Goal: Transaction & Acquisition: Purchase product/service

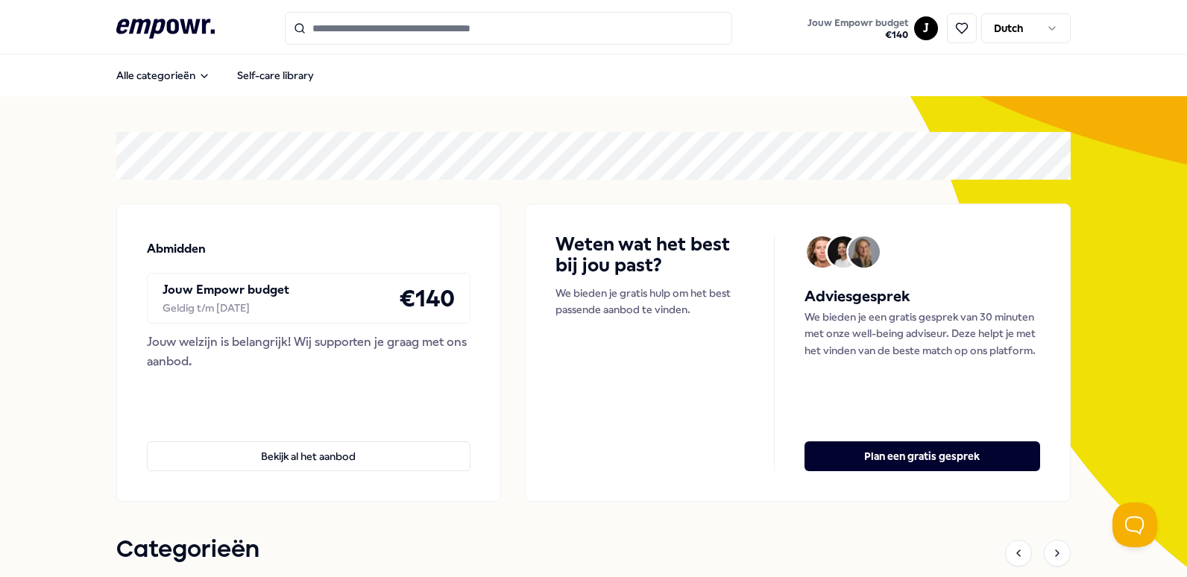
click at [323, 22] on input "Search for products, categories or subcategories" at bounding box center [508, 28] width 447 height 33
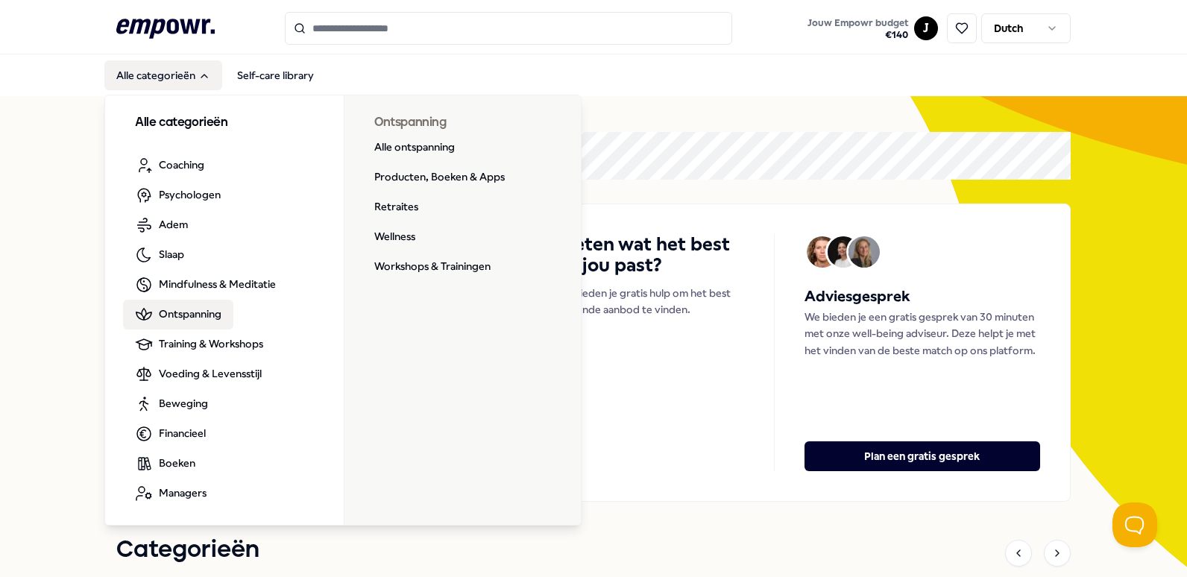
click at [201, 311] on span "Ontspanning" at bounding box center [190, 314] width 63 height 16
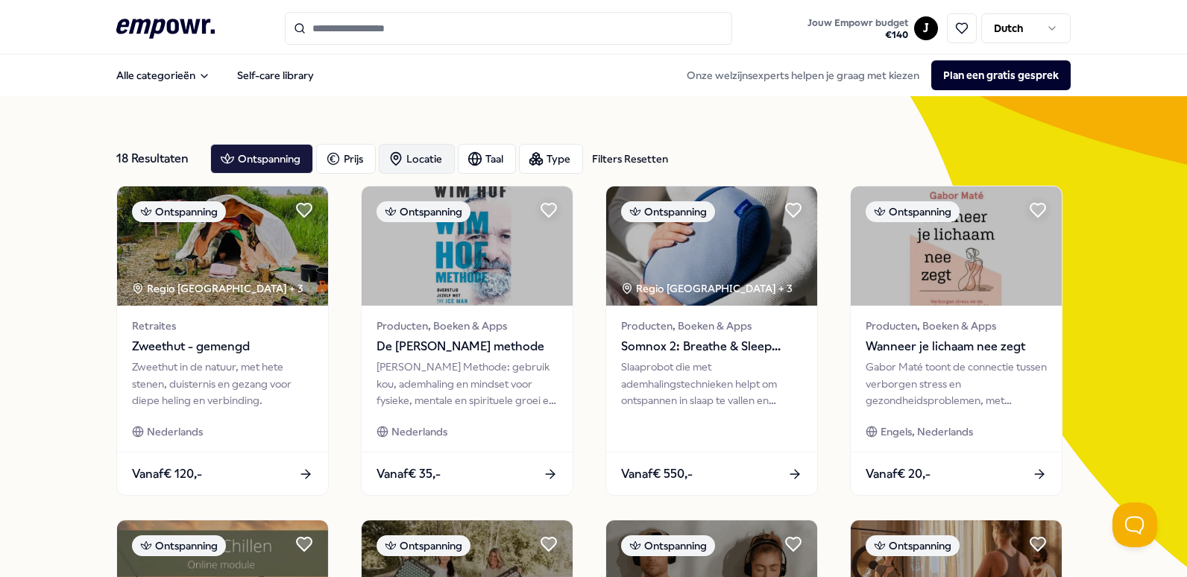
click at [397, 157] on icon "button" at bounding box center [396, 159] width 10 height 13
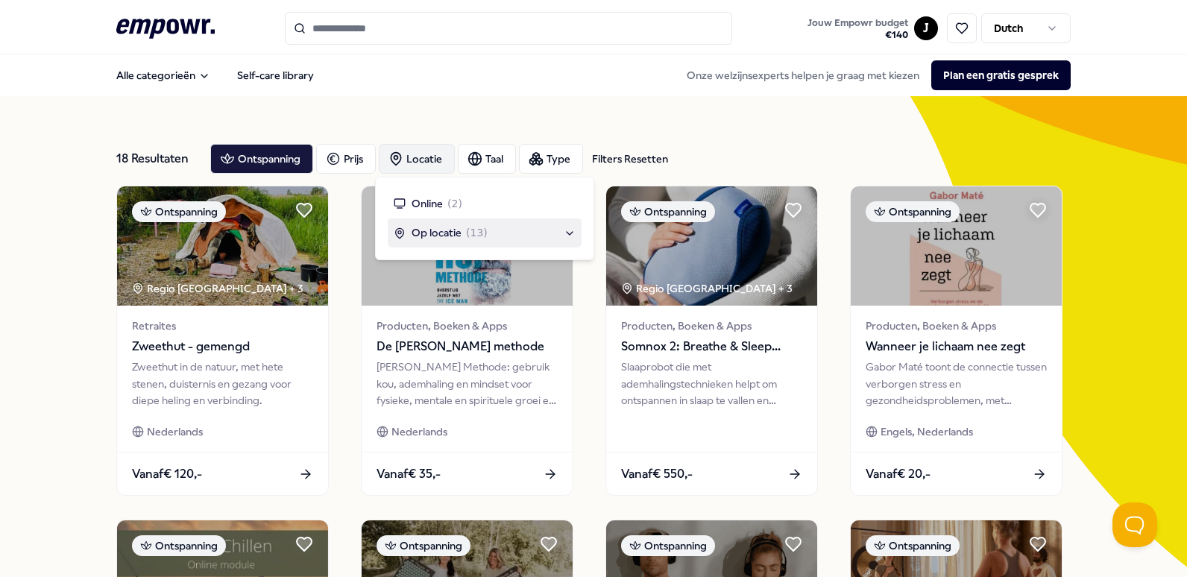
click at [463, 232] on div "Op locatie ( 13 )" at bounding box center [441, 232] width 94 height 16
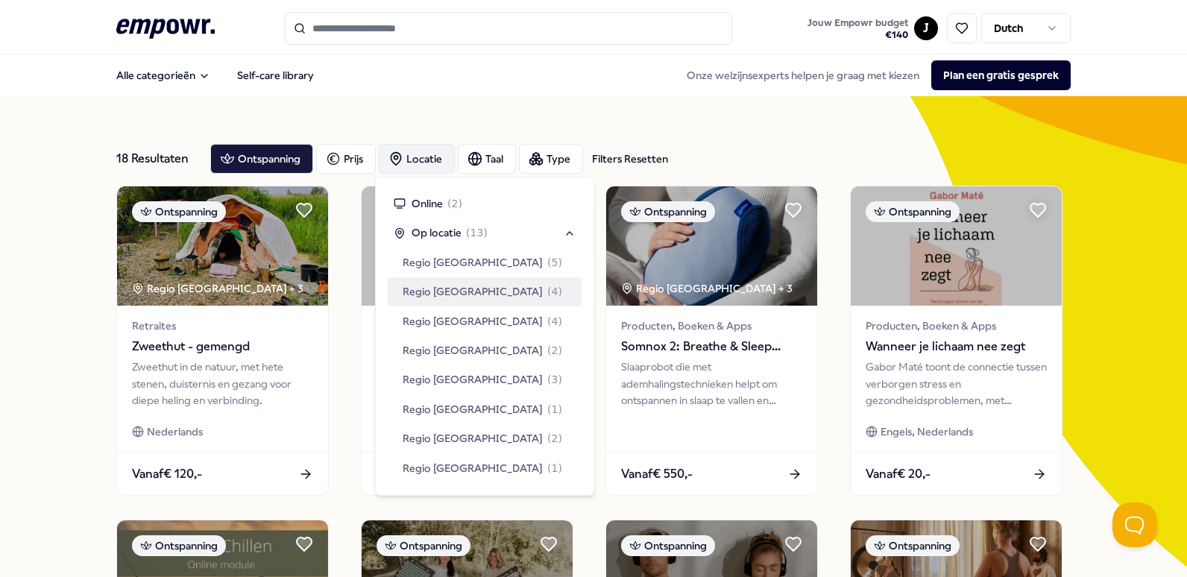
click at [455, 285] on span "Regio [GEOGRAPHIC_DATA]" at bounding box center [473, 291] width 140 height 16
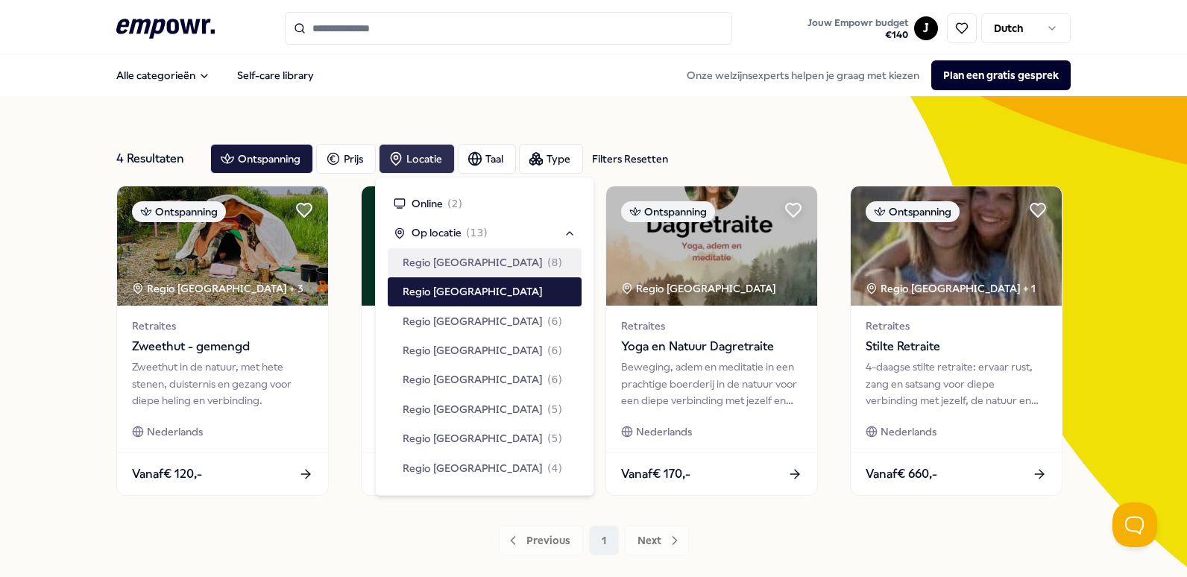
click at [1112, 230] on div "4 Resultaten Filters Resetten Ontspanning Prijs Locatie Taal Type Filters Reset…" at bounding box center [593, 343] width 1187 height 495
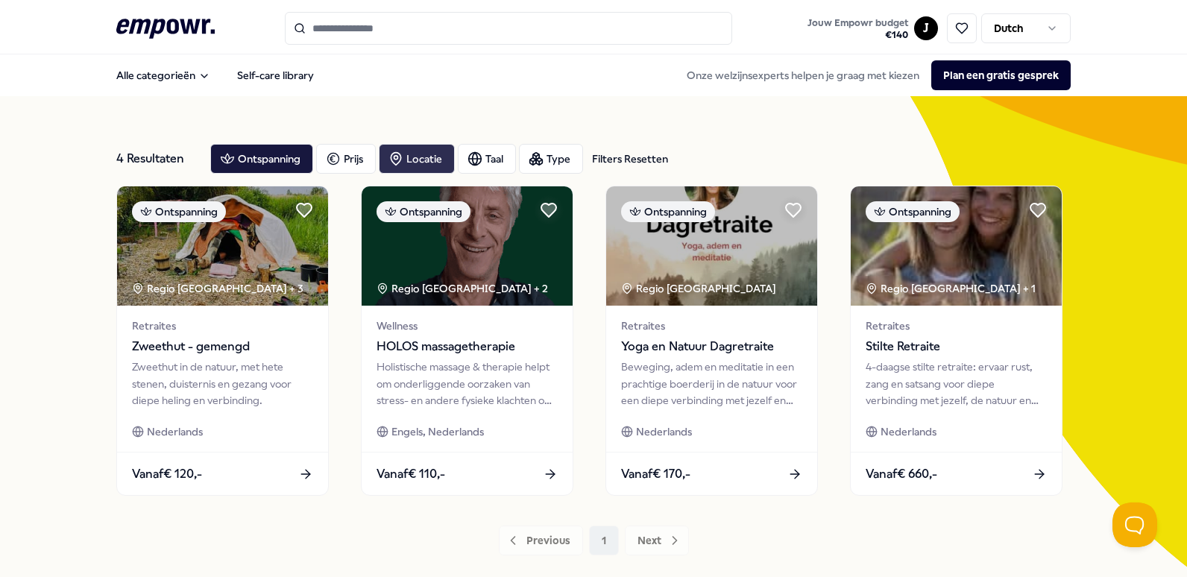
click at [420, 152] on div "Locatie" at bounding box center [417, 159] width 76 height 30
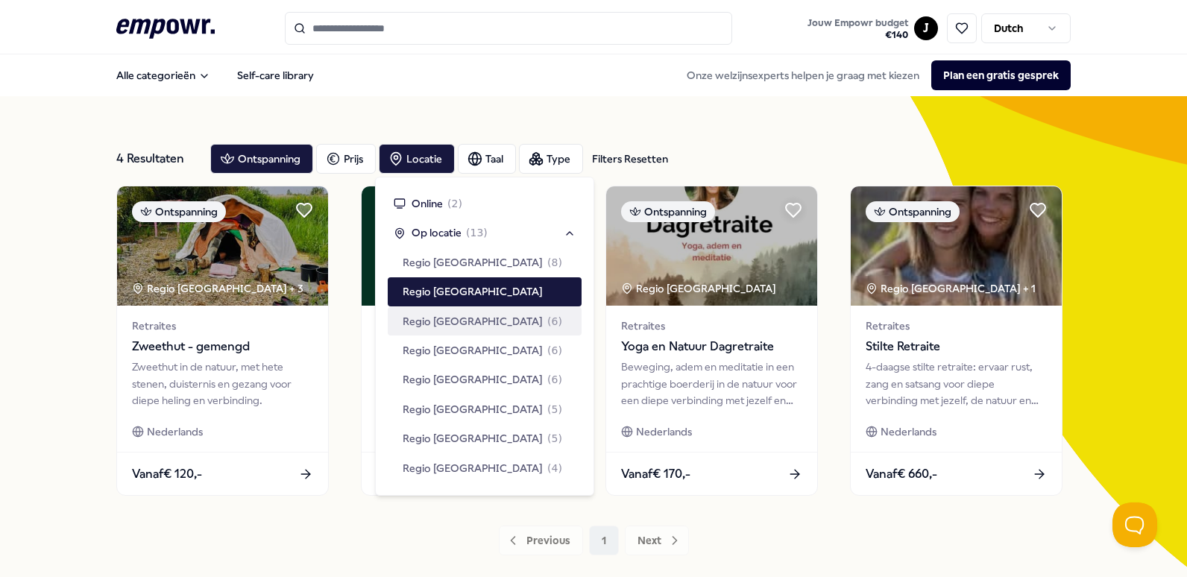
click at [449, 318] on span "Regio [GEOGRAPHIC_DATA]" at bounding box center [473, 321] width 140 height 16
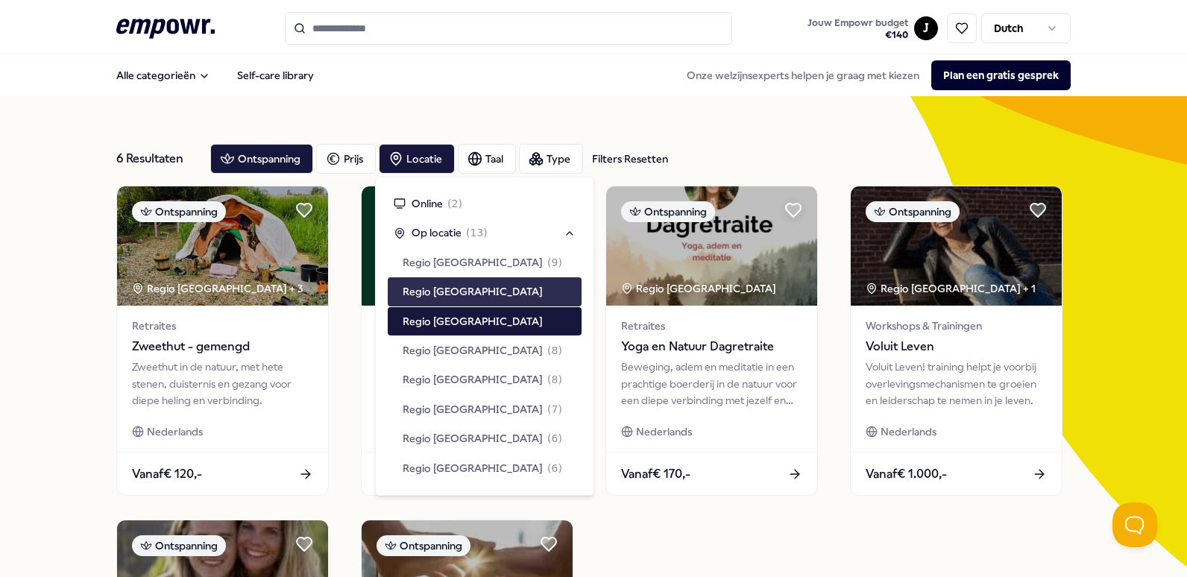
click at [450, 294] on span "Regio [GEOGRAPHIC_DATA]" at bounding box center [473, 291] width 140 height 16
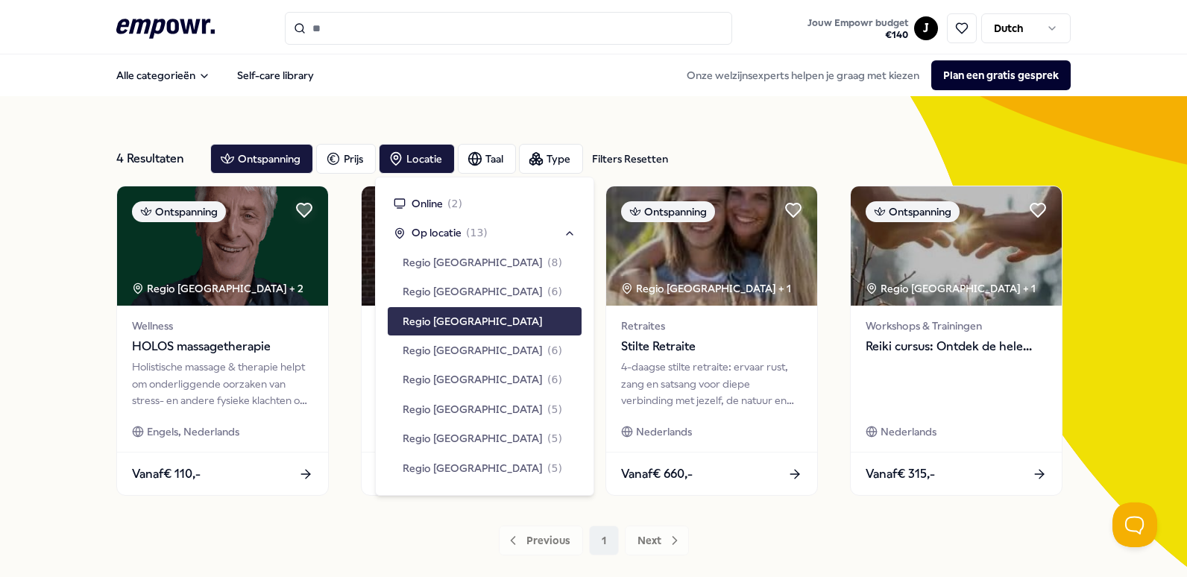
click at [448, 317] on span "Regio [GEOGRAPHIC_DATA]" at bounding box center [473, 321] width 140 height 16
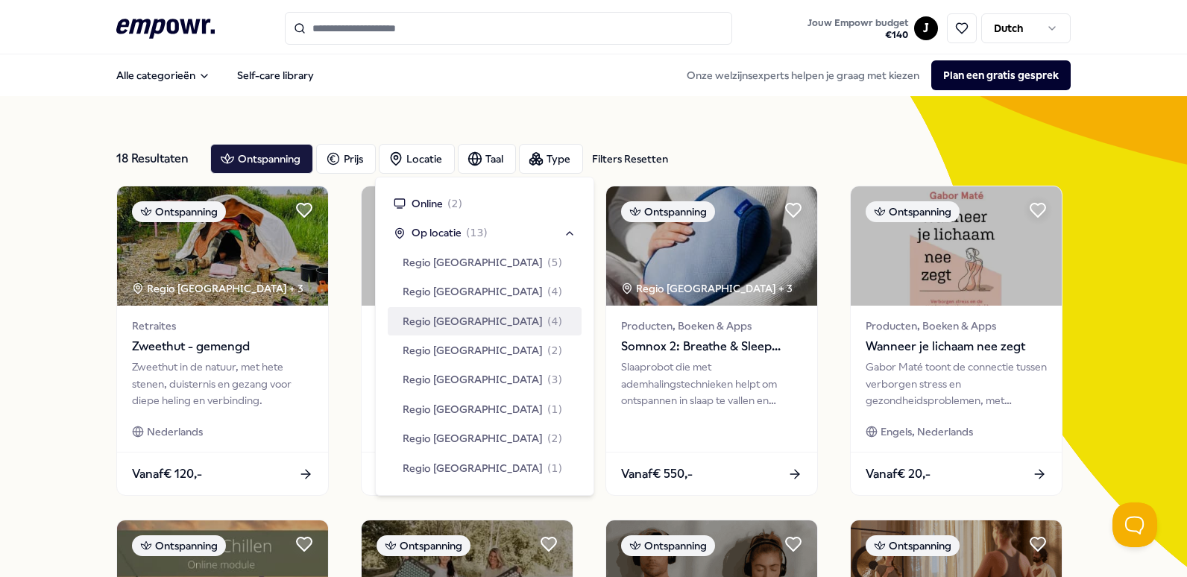
click at [433, 316] on span "Regio [GEOGRAPHIC_DATA]" at bounding box center [473, 321] width 140 height 16
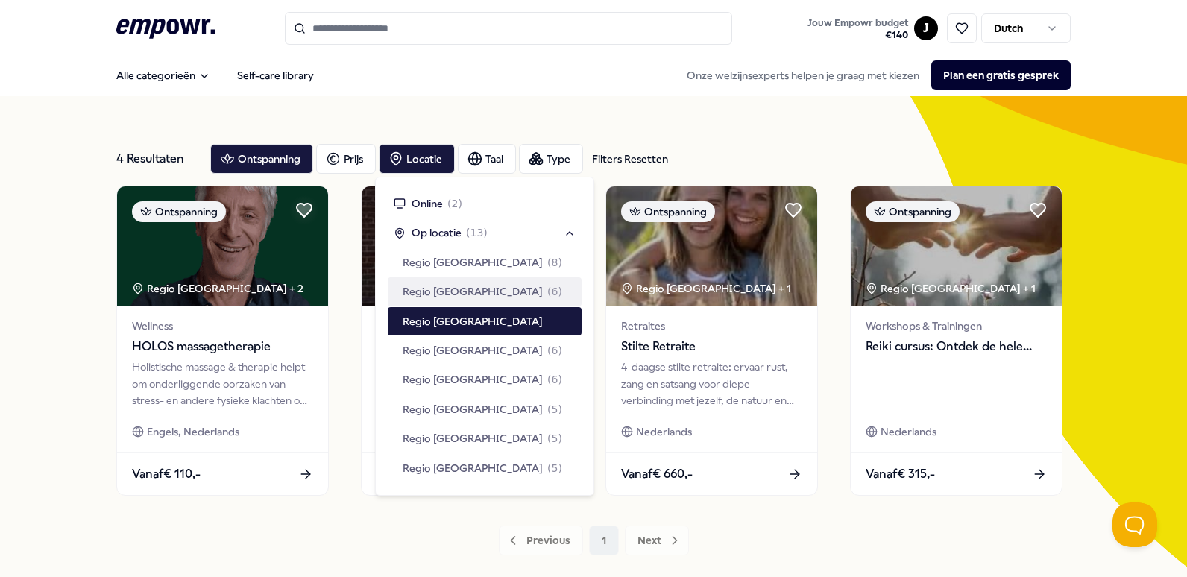
click at [1114, 265] on div "4 Resultaten Filters Resetten Ontspanning Prijs Locatie Taal Type Filters Reset…" at bounding box center [593, 343] width 1187 height 495
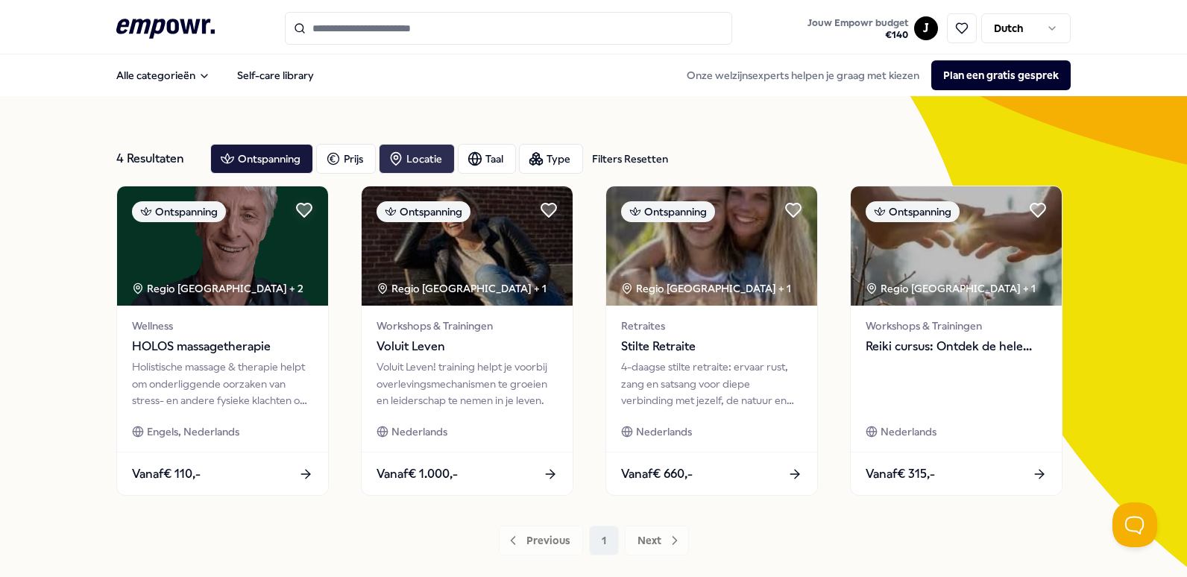
click at [413, 158] on div "Locatie" at bounding box center [417, 159] width 76 height 30
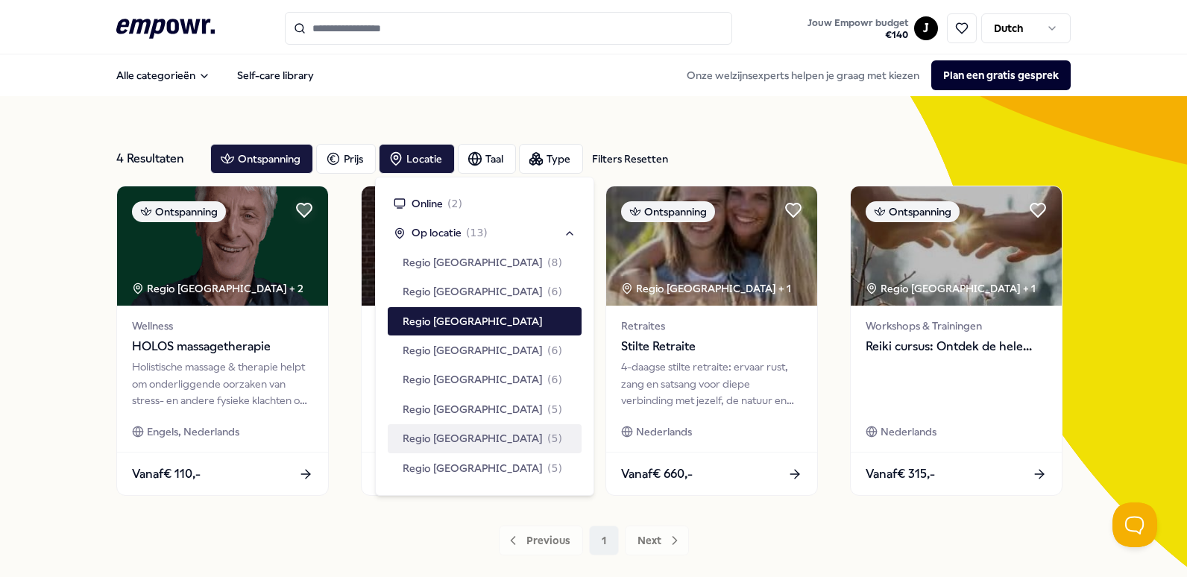
click at [468, 436] on span "Regio [GEOGRAPHIC_DATA]" at bounding box center [473, 438] width 140 height 16
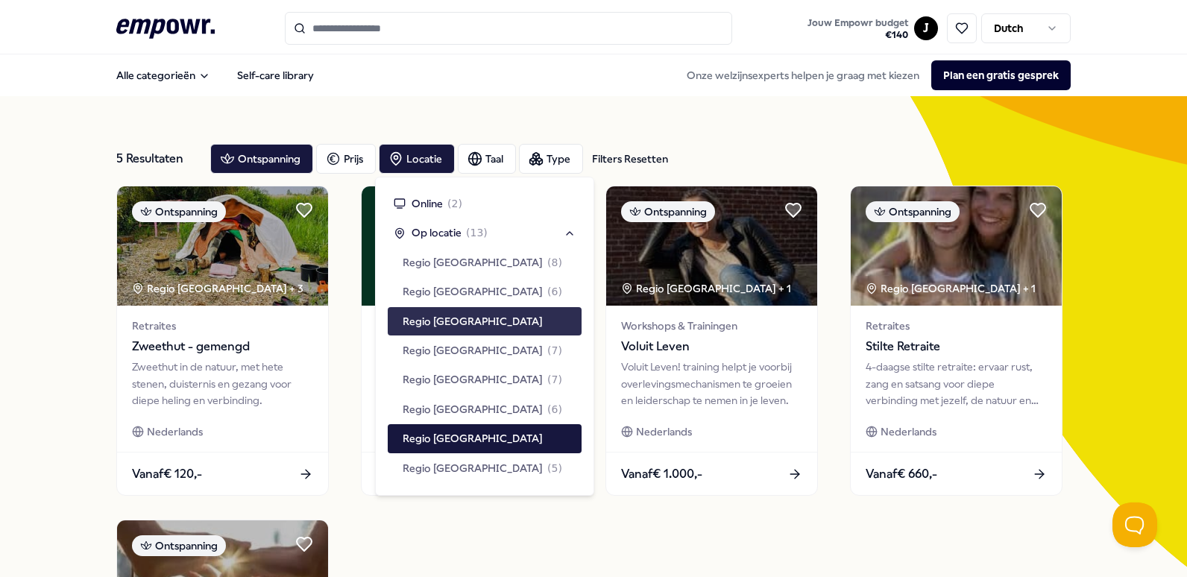
click at [449, 318] on span "Regio [GEOGRAPHIC_DATA]" at bounding box center [473, 321] width 140 height 16
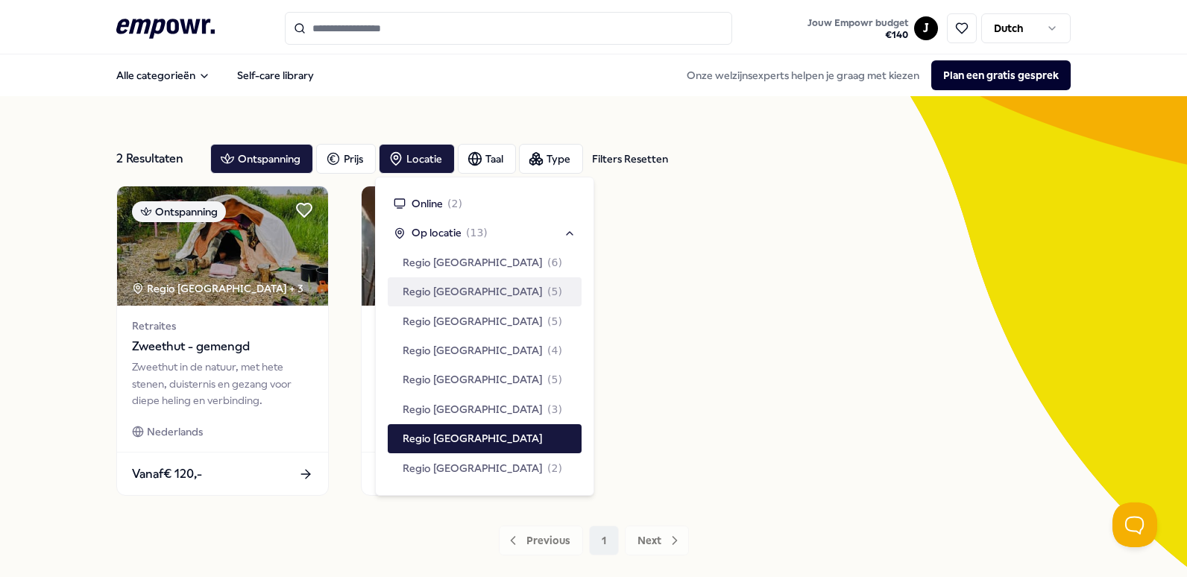
click at [918, 242] on div "Ontspanning Regio [GEOGRAPHIC_DATA] + 3 Retraites Zweethut - gemengd Zweethut i…" at bounding box center [593, 341] width 954 height 310
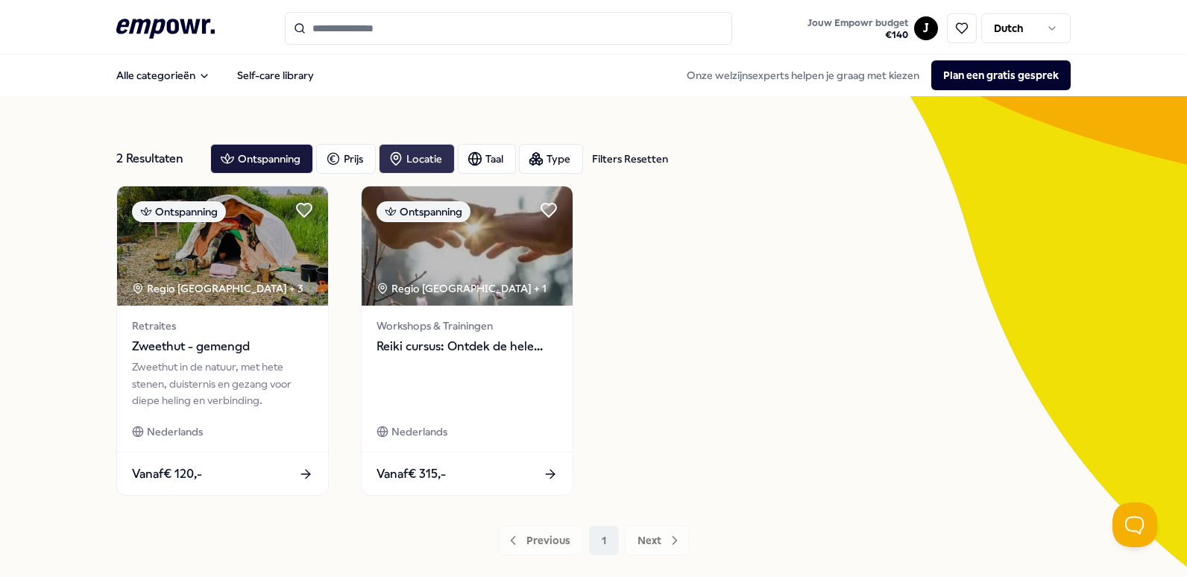
click at [417, 156] on div "Locatie" at bounding box center [417, 159] width 76 height 30
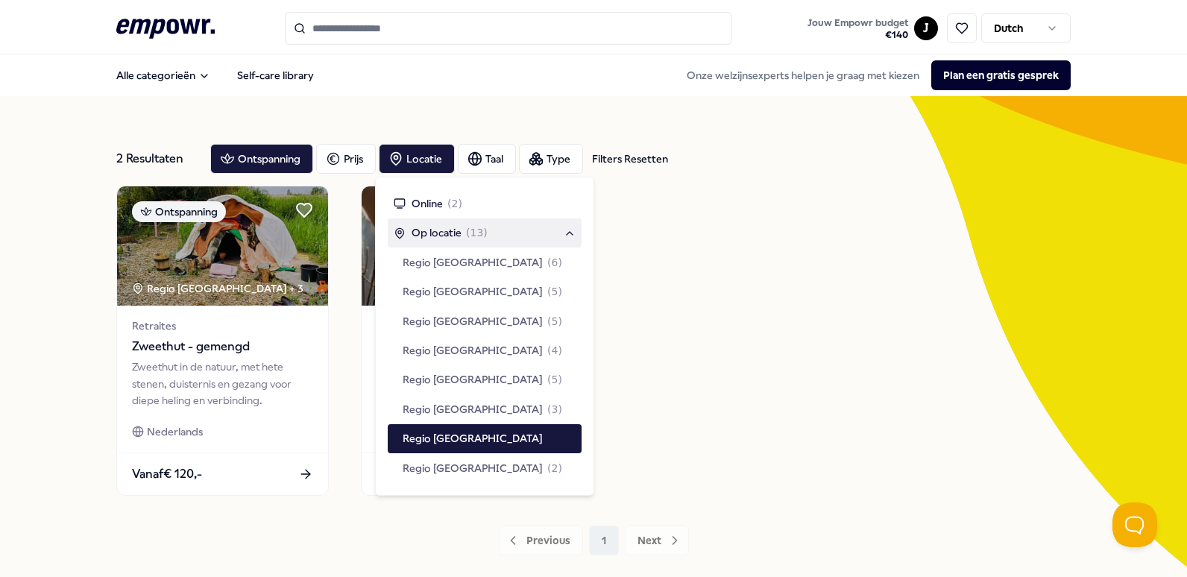
click at [438, 233] on span "Op locatie" at bounding box center [437, 232] width 50 height 16
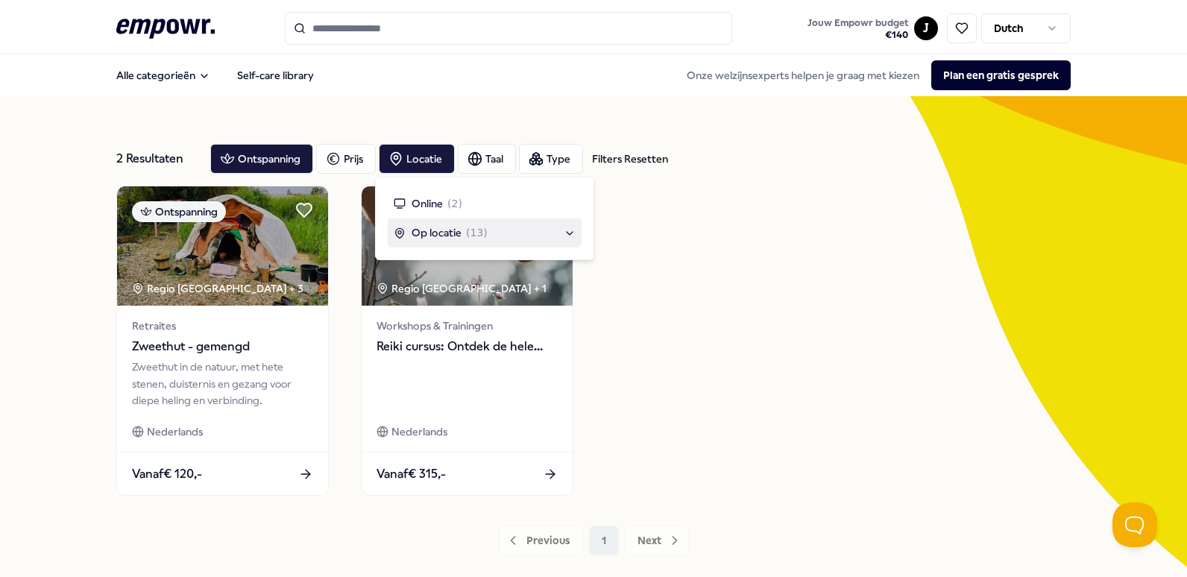
click at [438, 230] on span "Op locatie" at bounding box center [437, 232] width 50 height 16
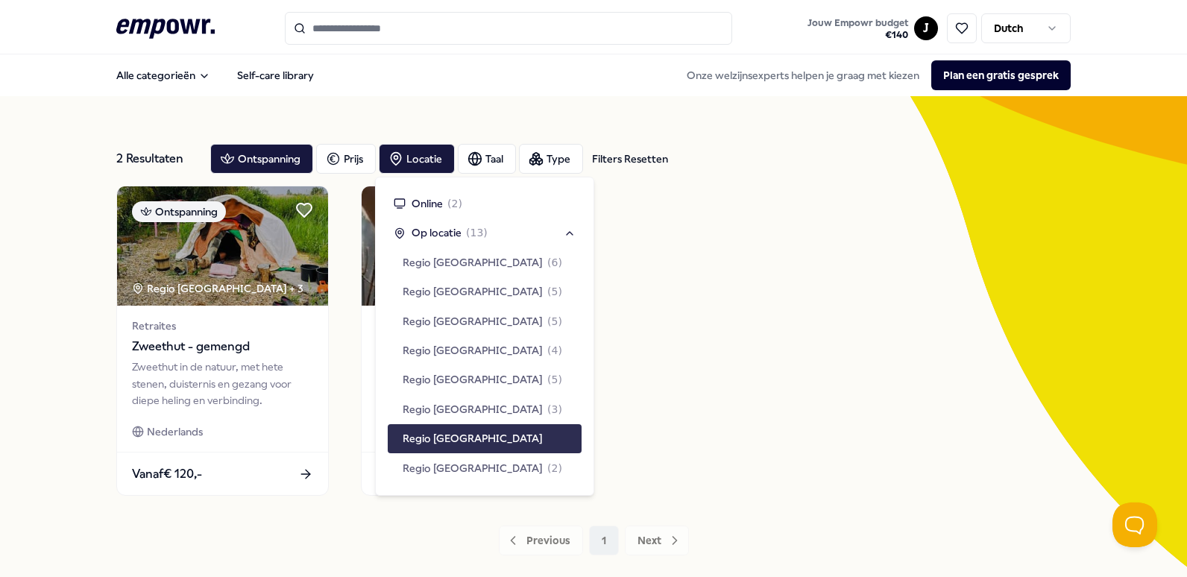
click at [436, 435] on span "Regio [GEOGRAPHIC_DATA]" at bounding box center [473, 438] width 140 height 16
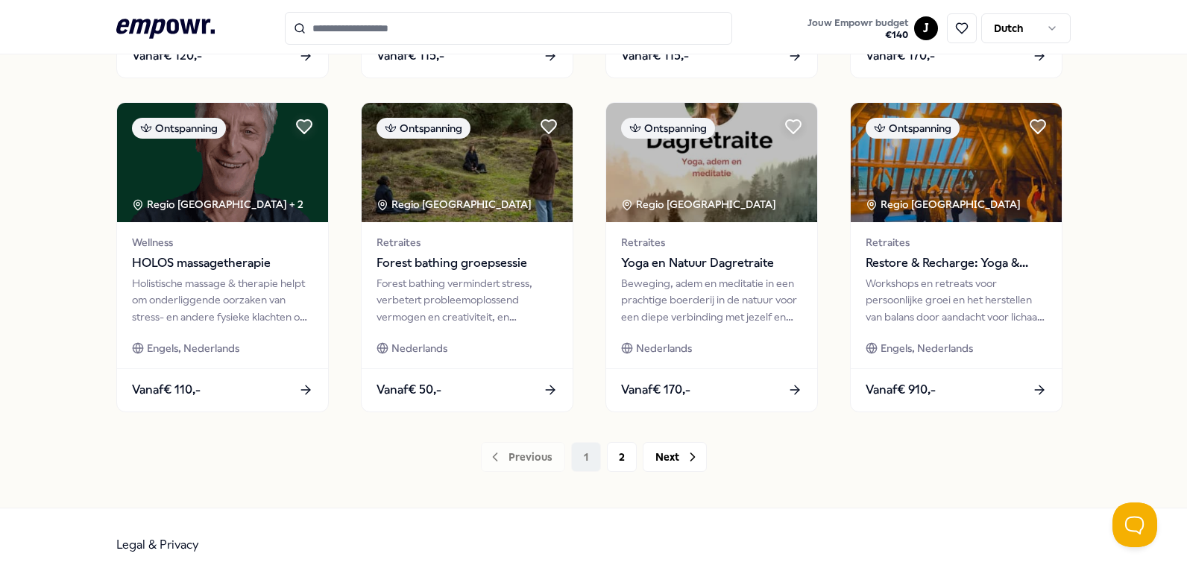
scroll to position [757, 0]
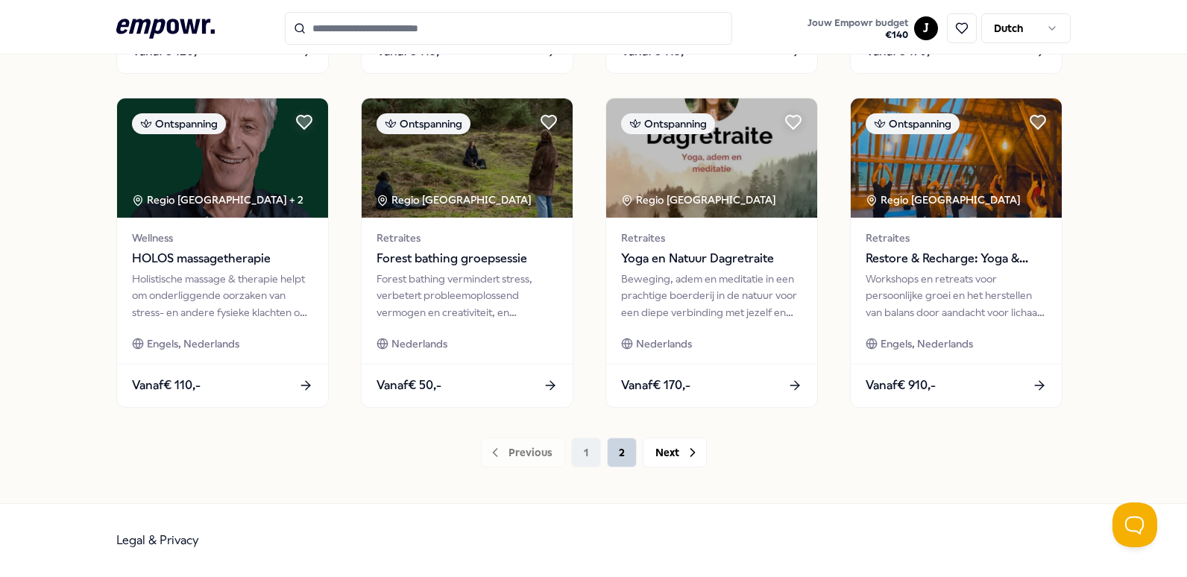
click at [608, 456] on button "2" at bounding box center [622, 453] width 30 height 30
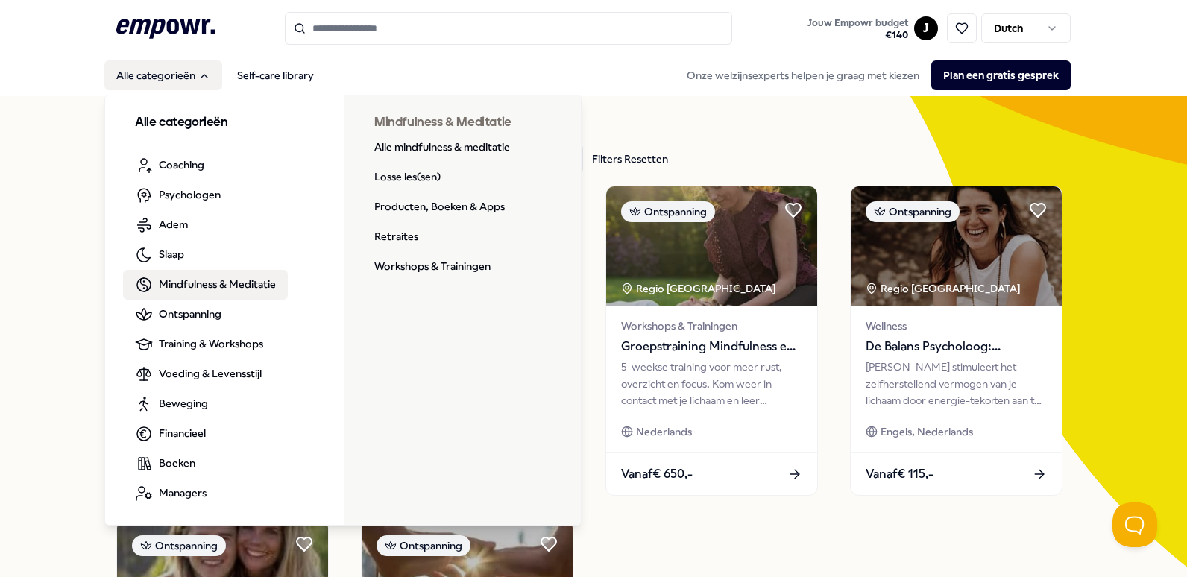
click at [227, 285] on span "Mindfulness & Meditatie" at bounding box center [217, 284] width 117 height 16
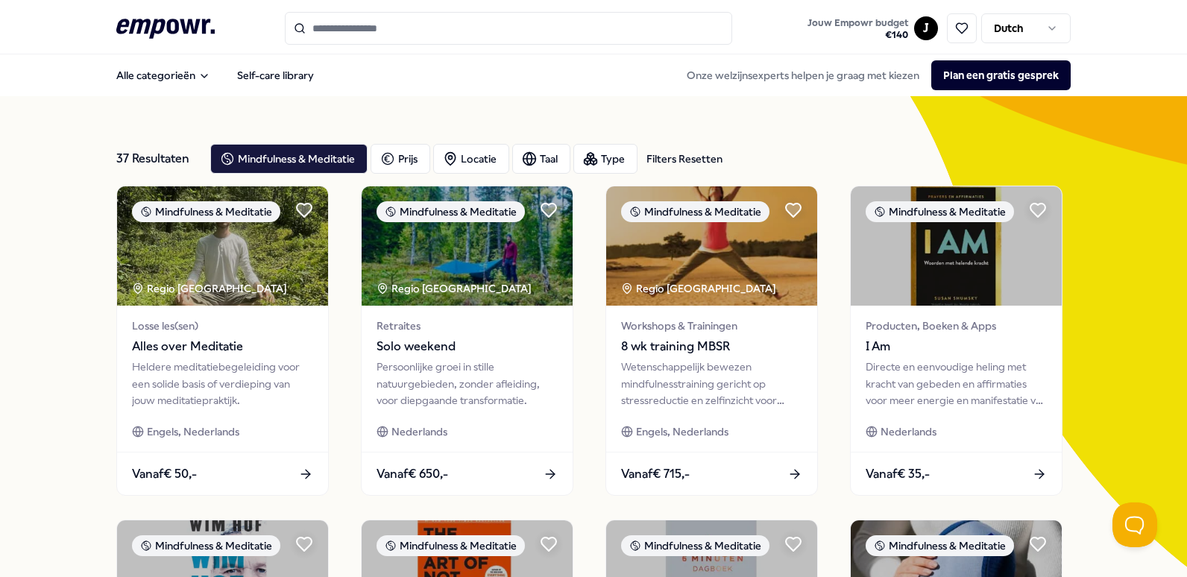
click at [356, 31] on input "Search for products, categories or subcategories" at bounding box center [508, 28] width 447 height 33
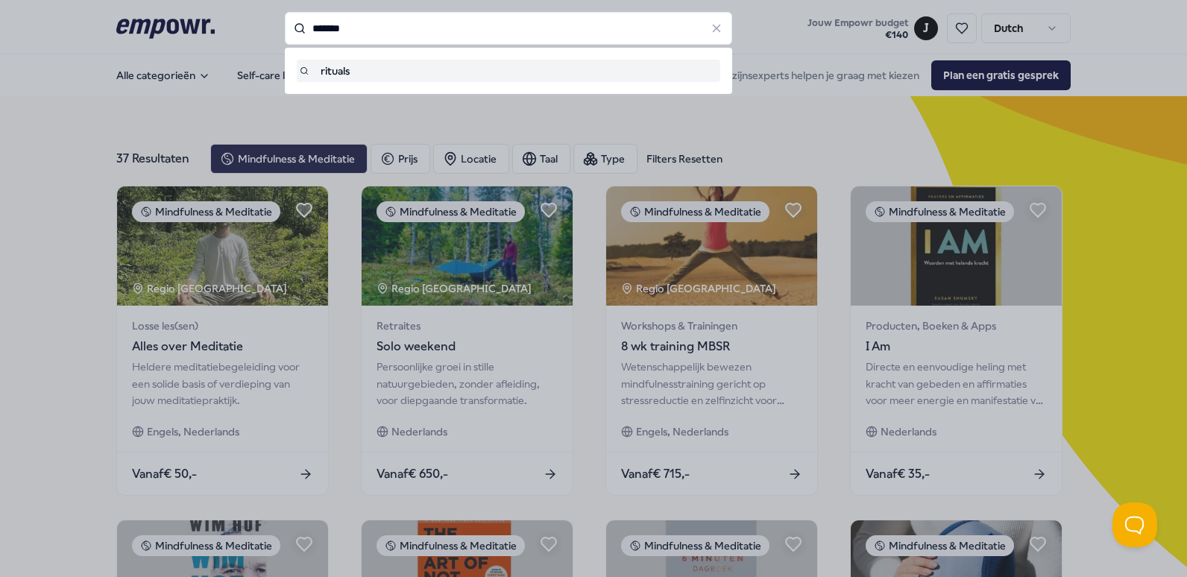
type input "*******"
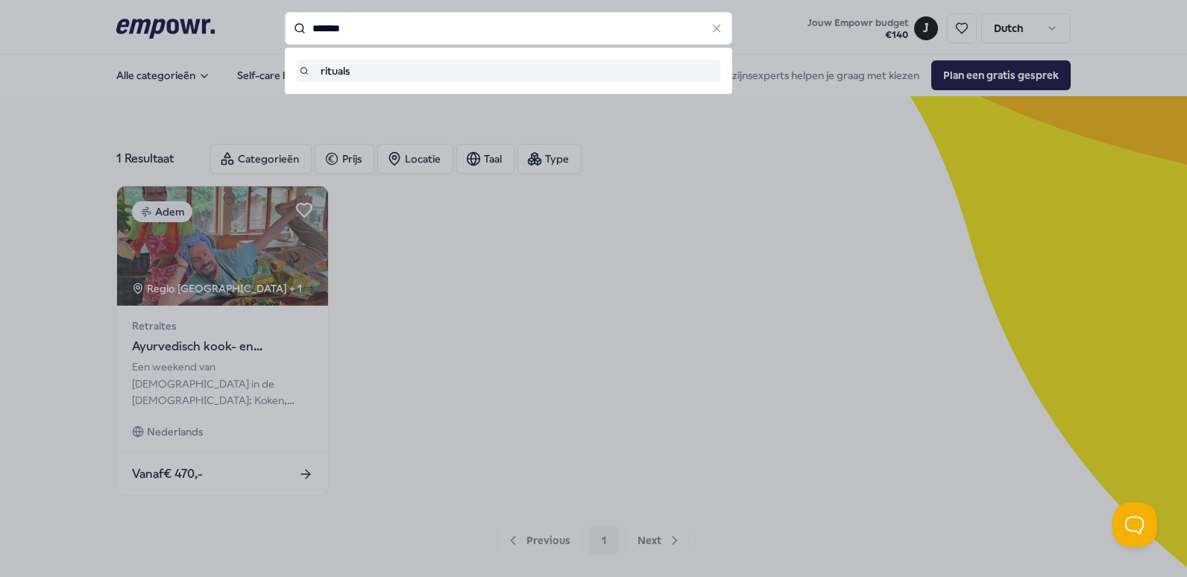
drag, startPoint x: 355, startPoint y: 24, endPoint x: 145, endPoint y: 47, distance: 211.5
click at [285, 45] on div "******* rituals" at bounding box center [508, 28] width 447 height 33
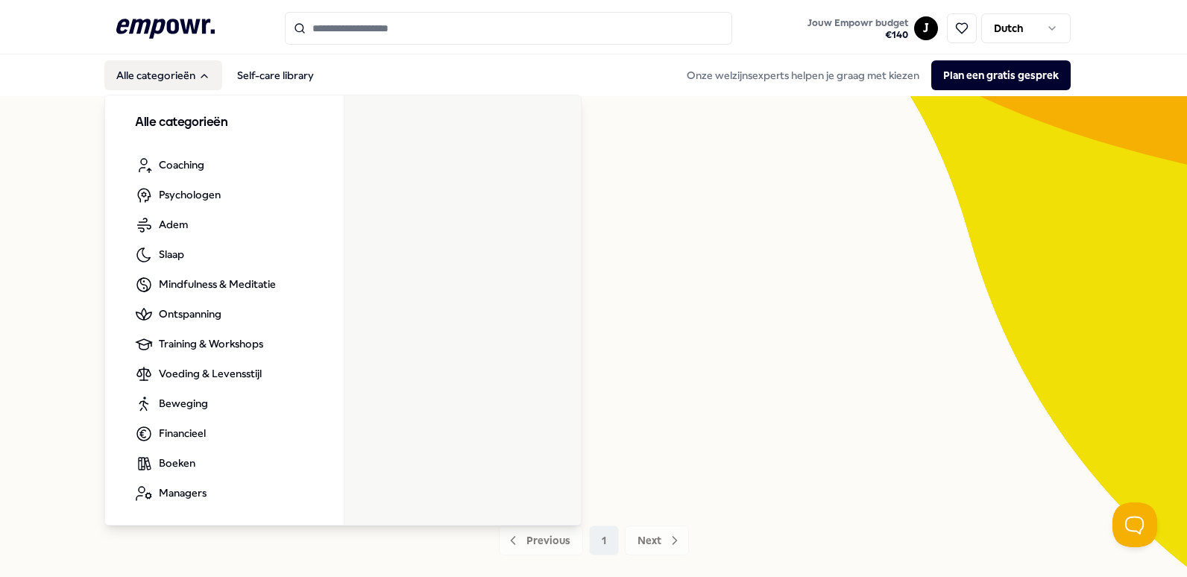
click at [165, 70] on button "Alle categorieën" at bounding box center [163, 75] width 118 height 30
click at [186, 121] on h3 "Alle categorieën" at bounding box center [224, 122] width 179 height 19
click at [189, 118] on h3 "Alle categorieën" at bounding box center [224, 122] width 179 height 19
click at [714, 172] on div "Categorieën Prijs Locatie Taal Type" at bounding box center [640, 159] width 860 height 30
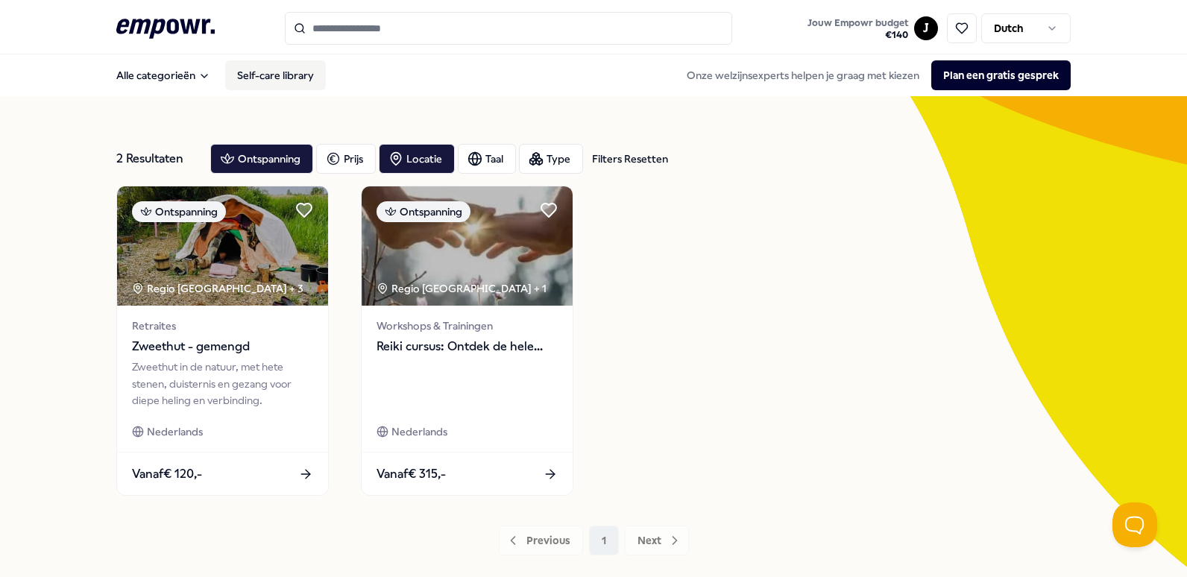
click at [289, 74] on link "Self-care library" at bounding box center [275, 75] width 101 height 30
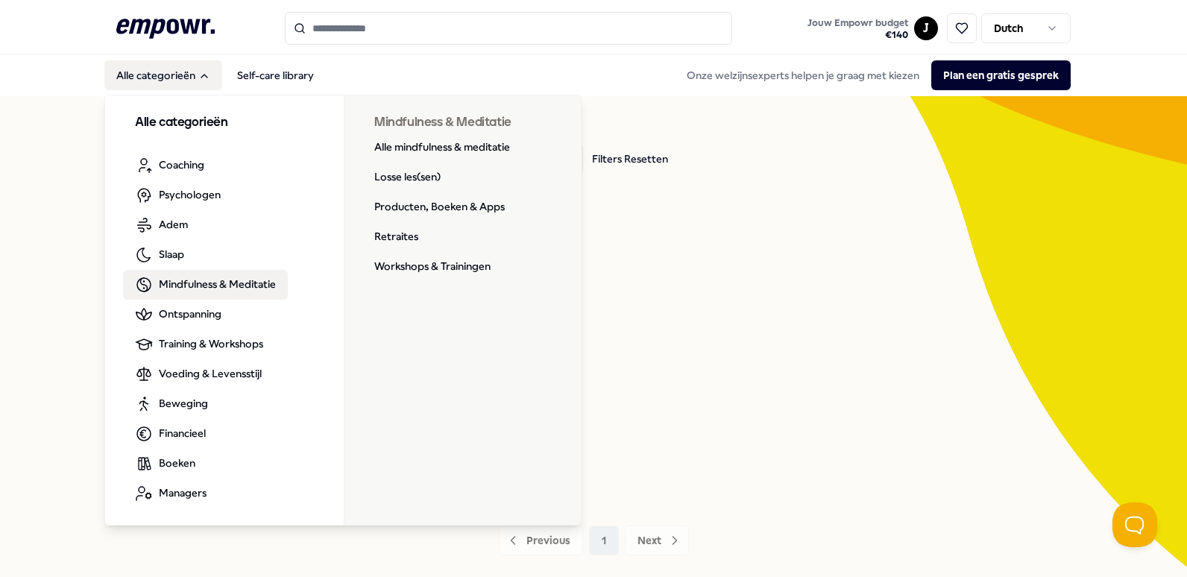
click at [214, 280] on span "Mindfulness & Meditatie" at bounding box center [217, 284] width 117 height 16
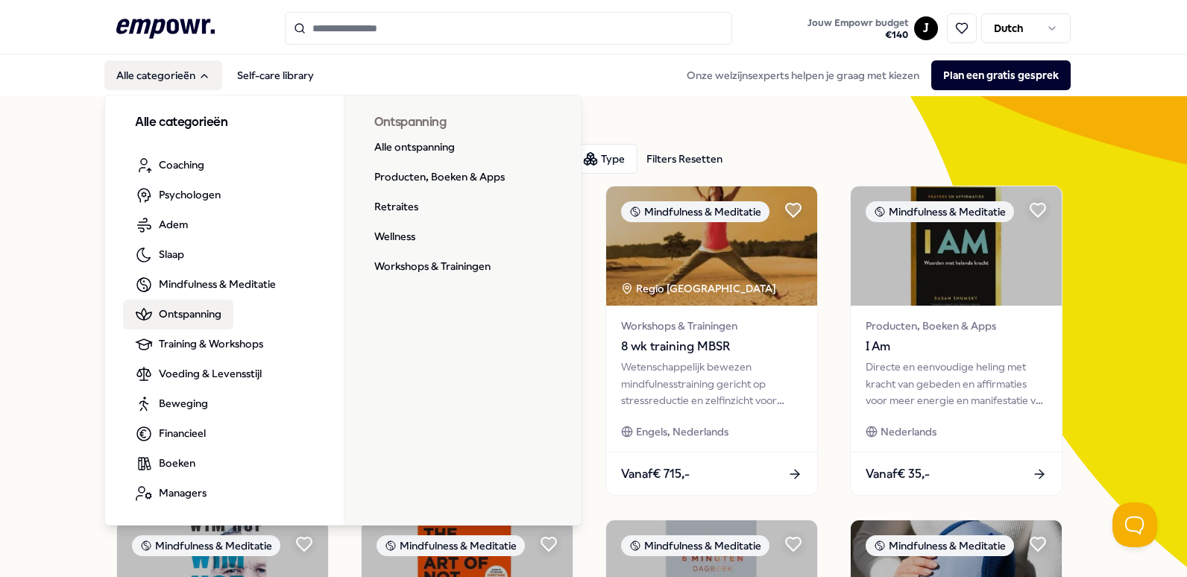
click at [181, 312] on span "Ontspanning" at bounding box center [190, 314] width 63 height 16
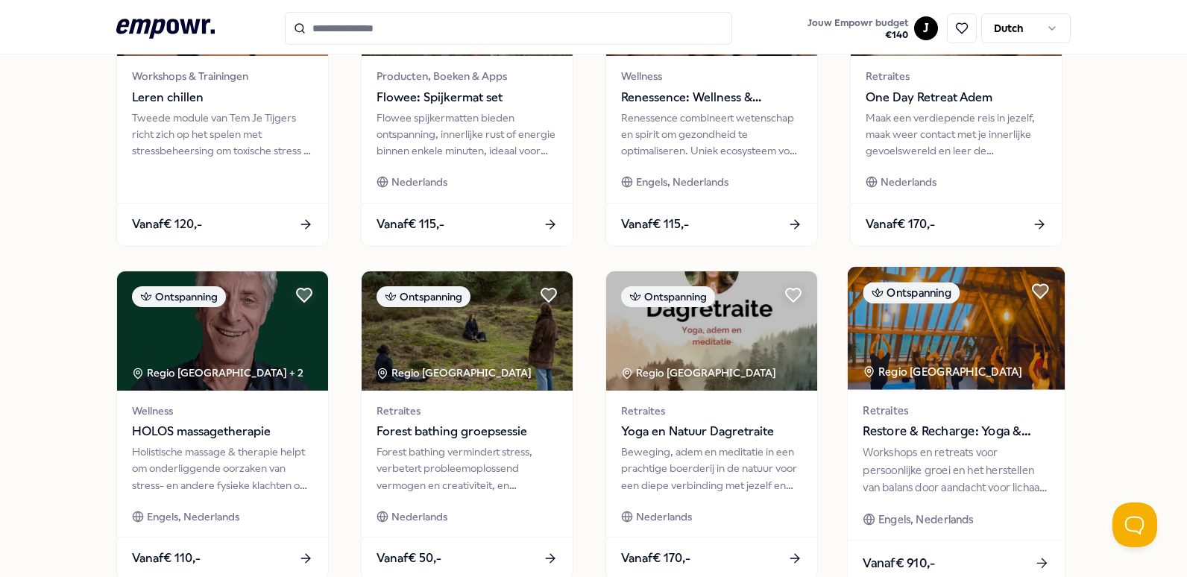
scroll to position [746, 0]
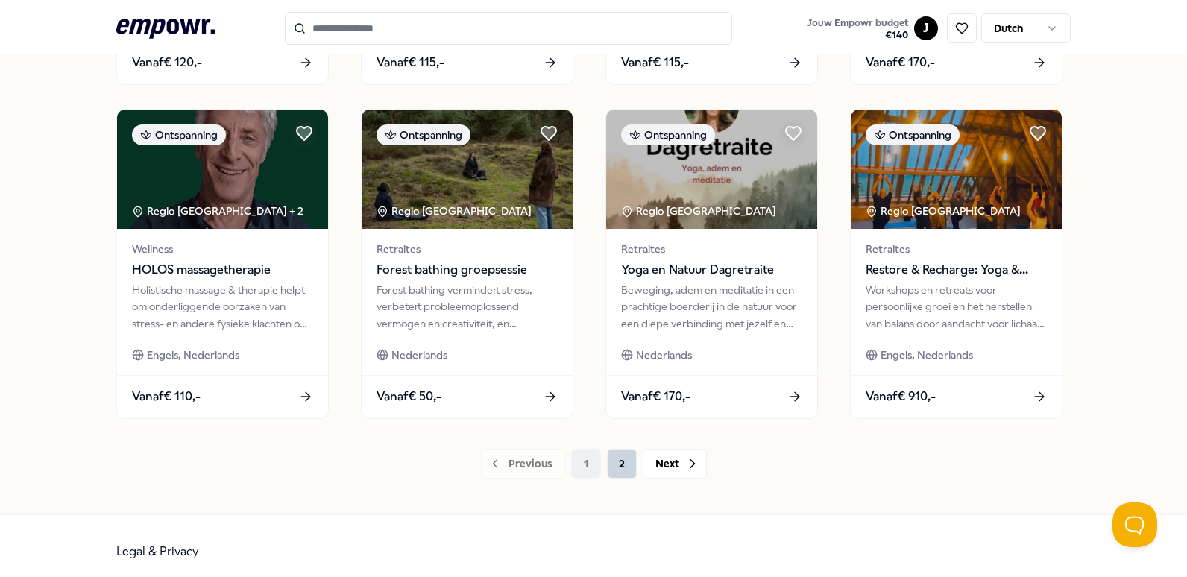
click at [610, 461] on button "2" at bounding box center [622, 464] width 30 height 30
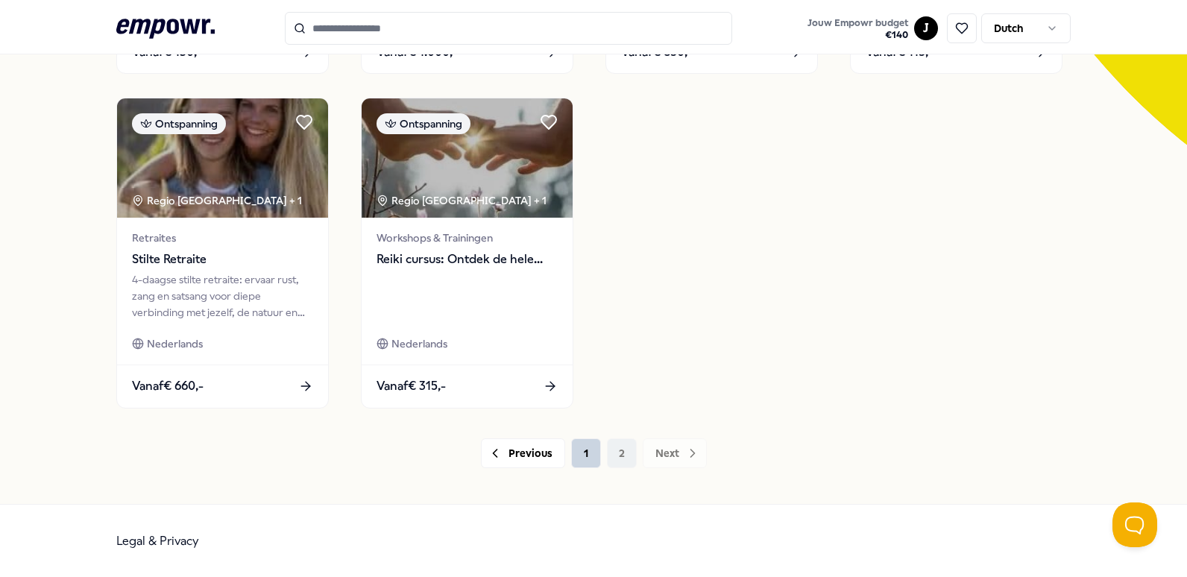
click at [573, 453] on button "1" at bounding box center [586, 453] width 30 height 30
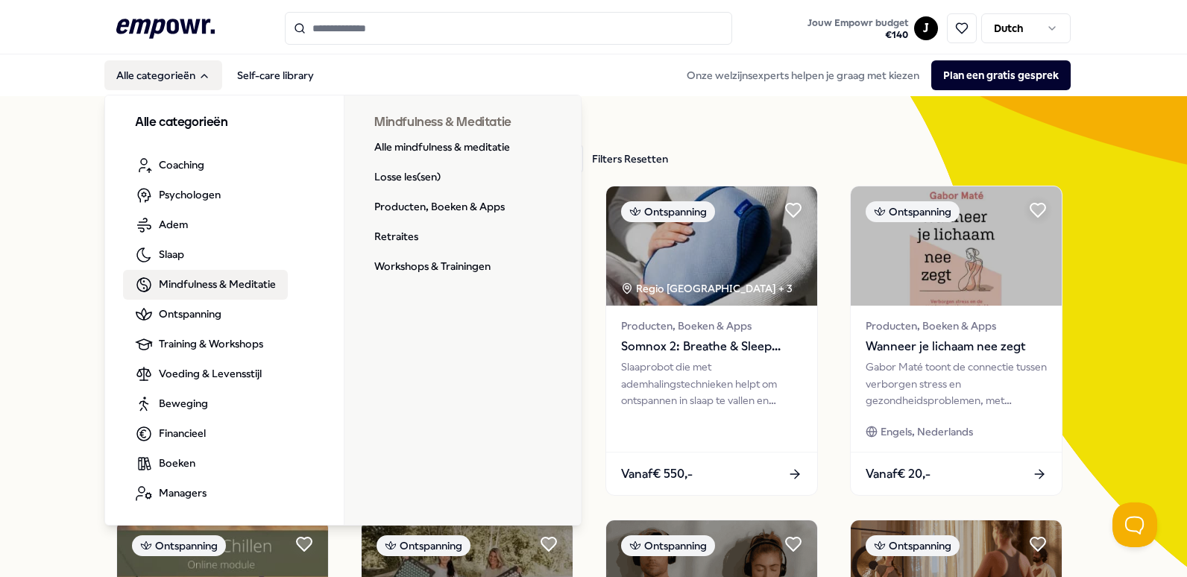
click at [212, 280] on span "Mindfulness & Meditatie" at bounding box center [217, 284] width 117 height 16
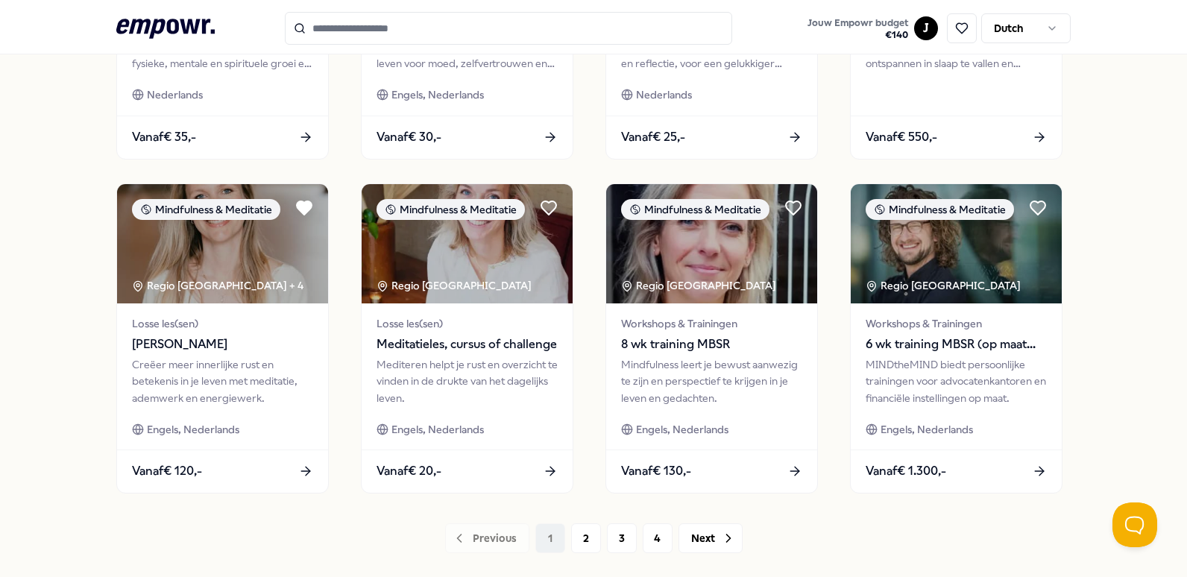
scroll to position [757, 0]
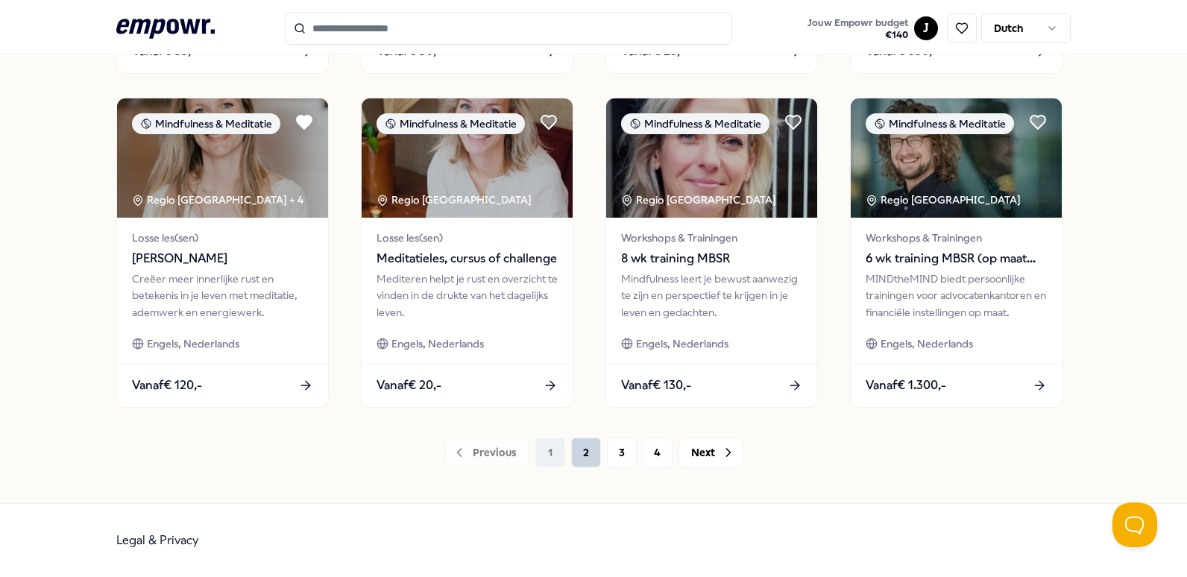
click at [580, 454] on button "2" at bounding box center [586, 453] width 30 height 30
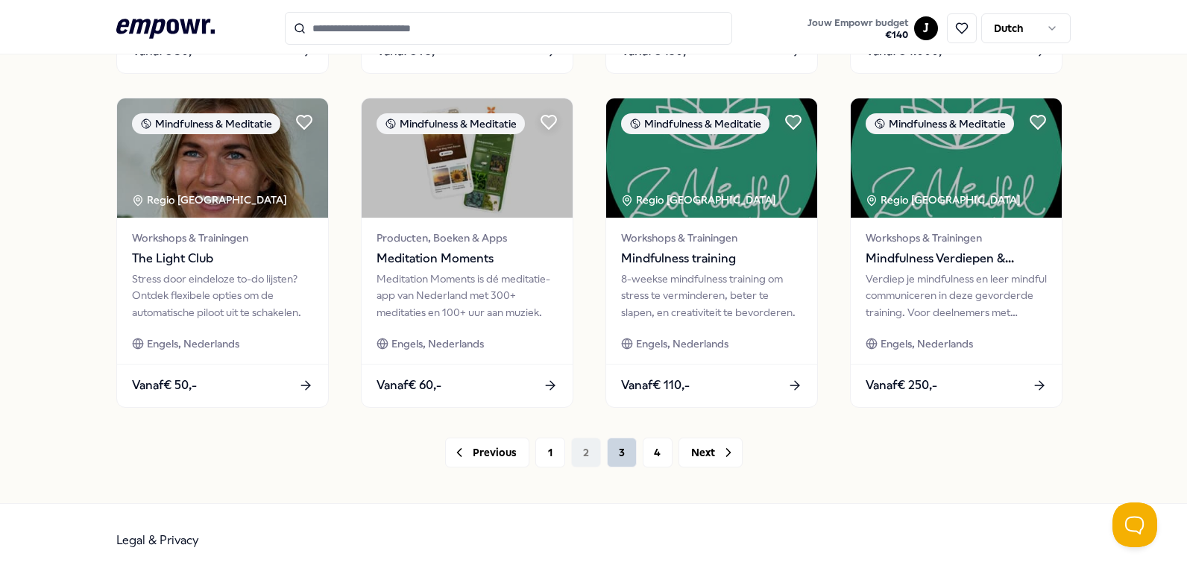
click at [614, 451] on button "3" at bounding box center [622, 453] width 30 height 30
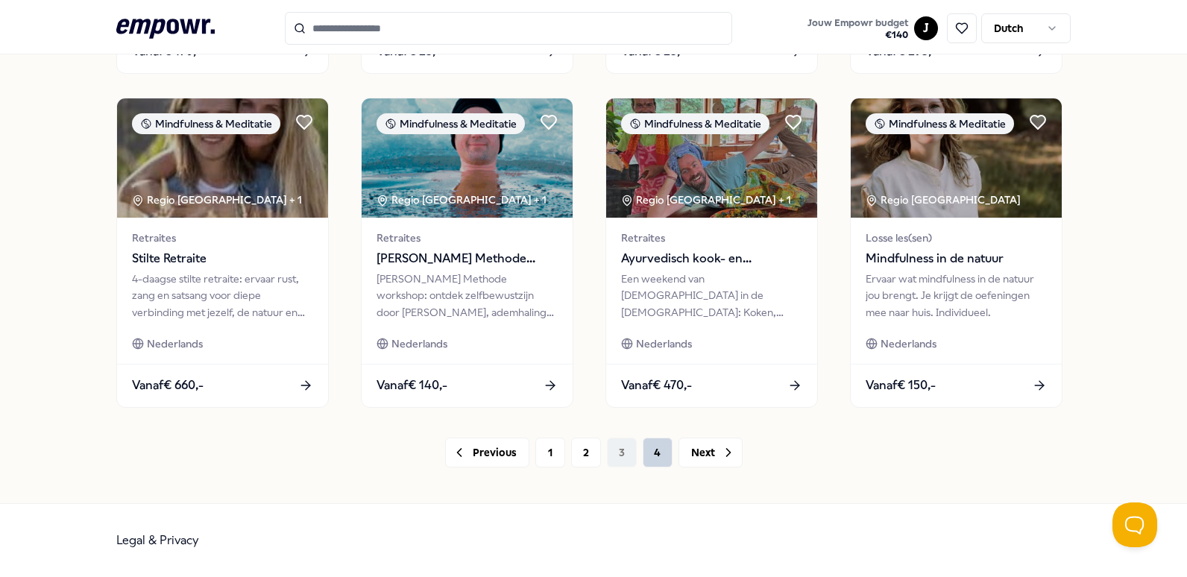
click at [655, 450] on button "4" at bounding box center [658, 453] width 30 height 30
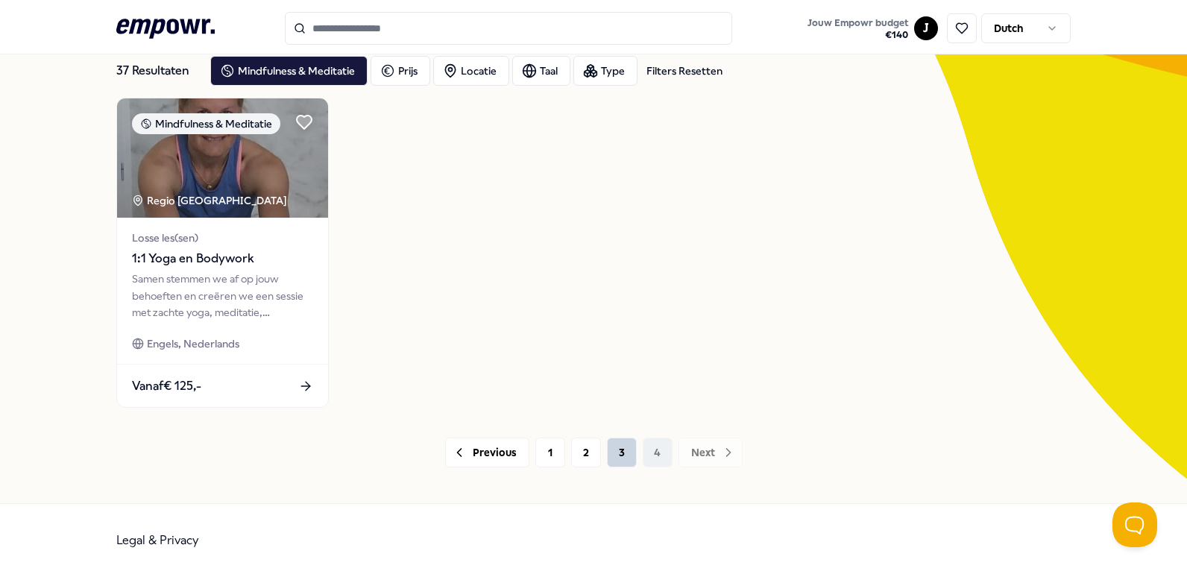
click at [613, 451] on button "3" at bounding box center [622, 453] width 30 height 30
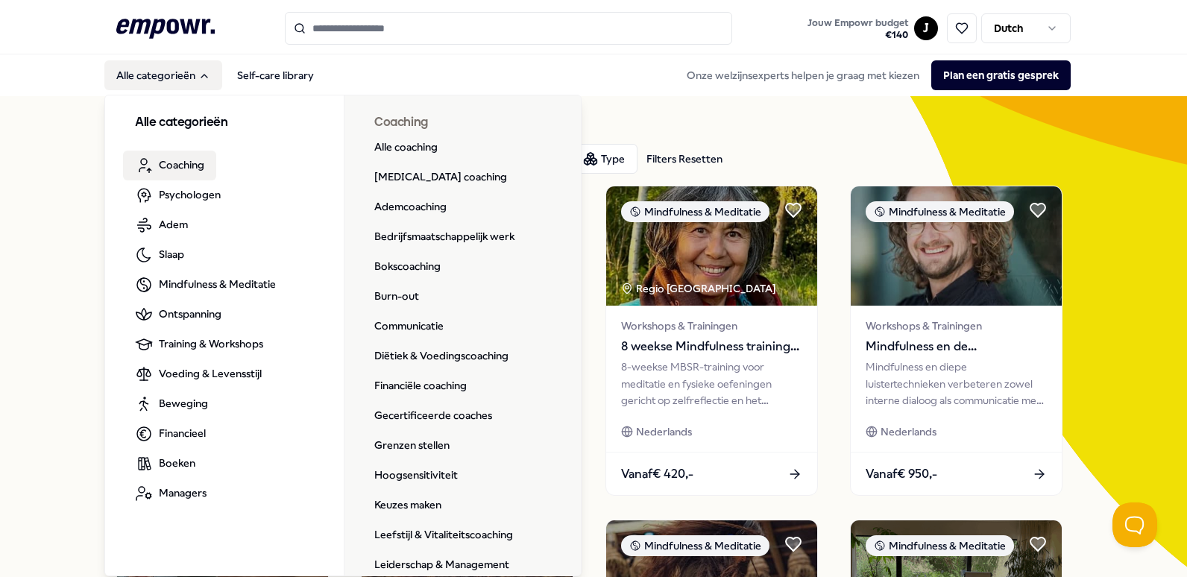
click at [183, 159] on span "Coaching" at bounding box center [181, 165] width 45 height 16
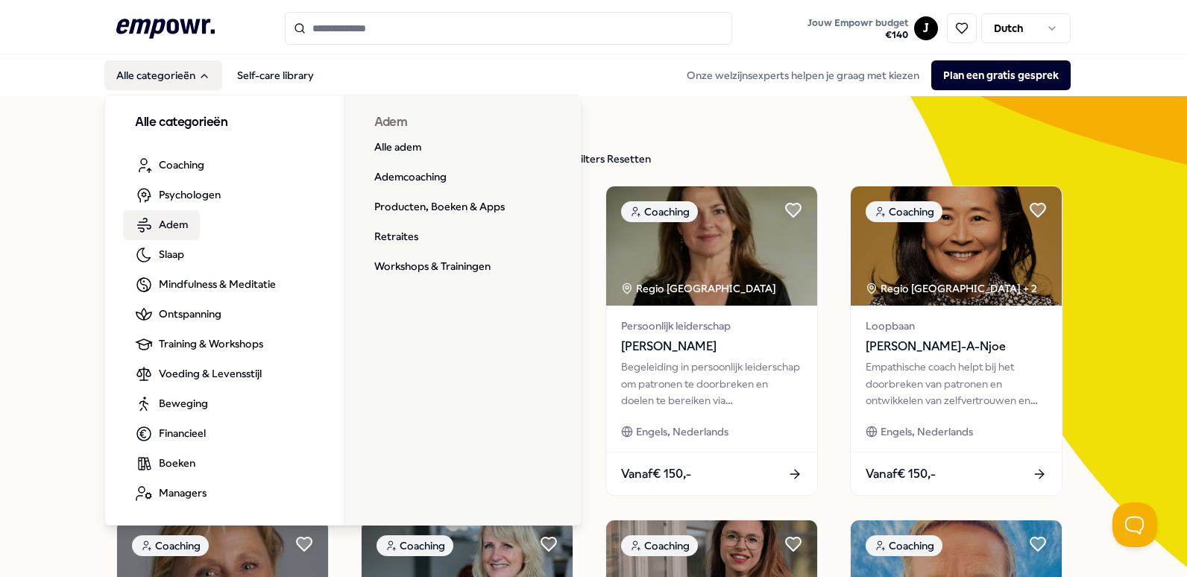
click at [167, 220] on span "Adem" at bounding box center [173, 224] width 29 height 16
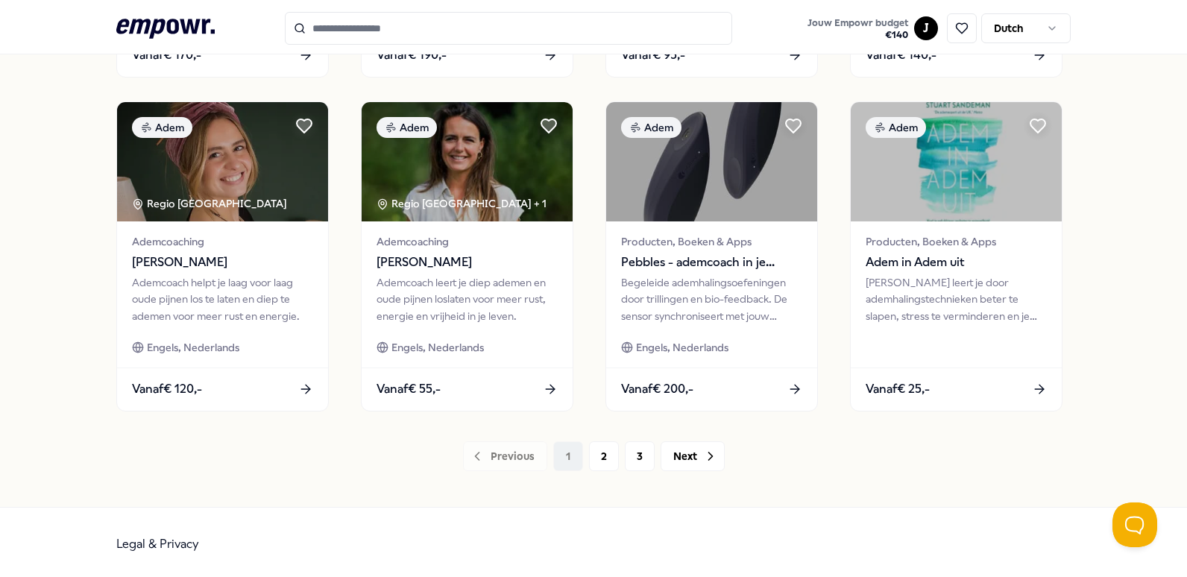
scroll to position [757, 0]
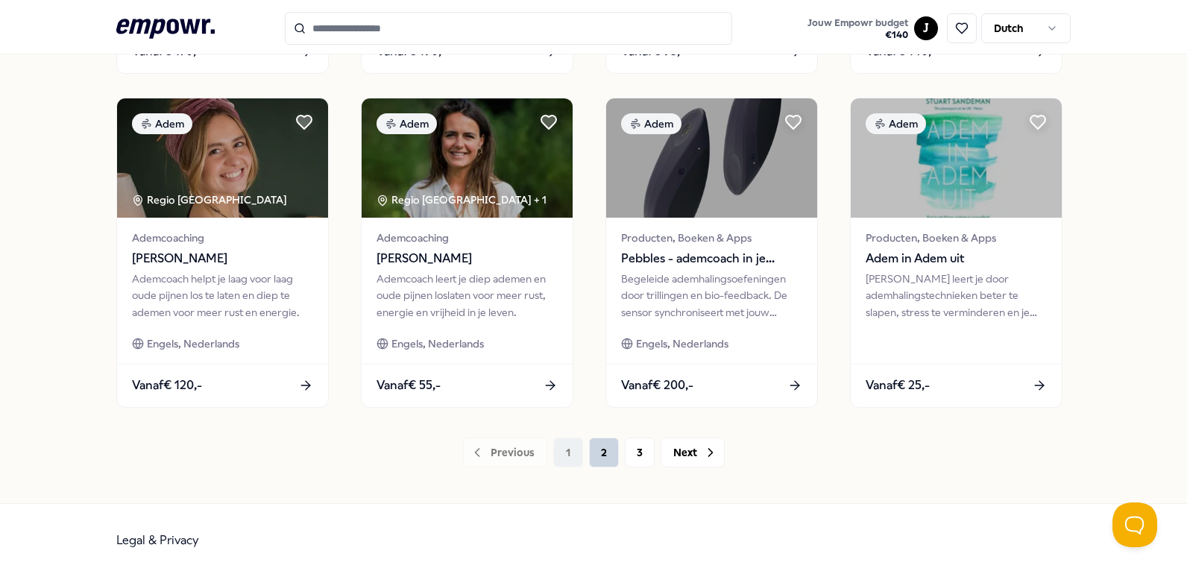
click at [603, 452] on button "2" at bounding box center [604, 453] width 30 height 30
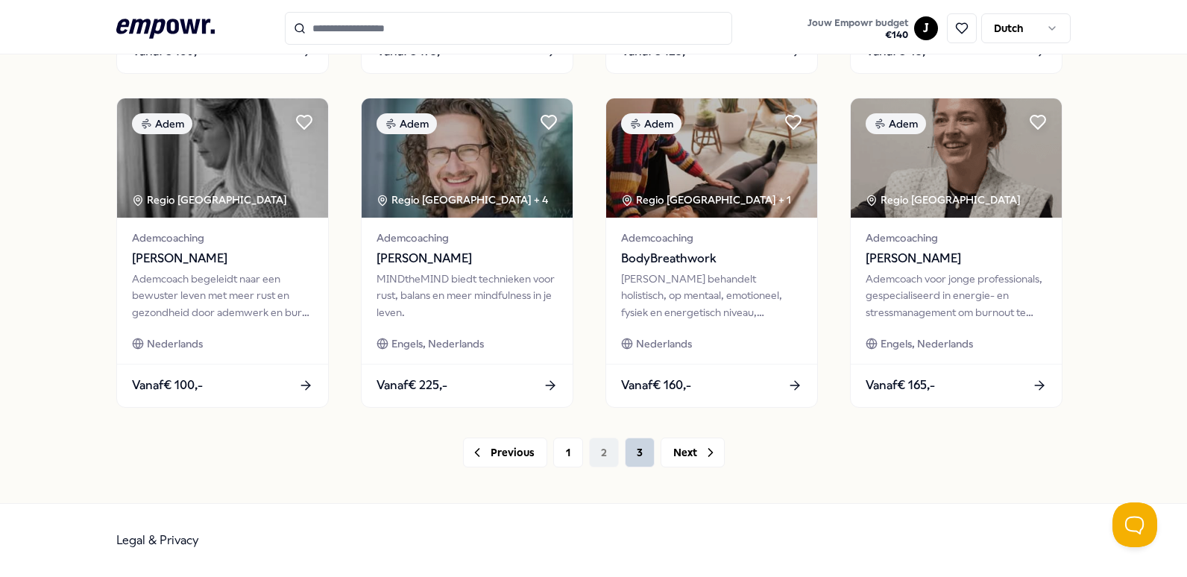
click at [639, 445] on button "3" at bounding box center [640, 453] width 30 height 30
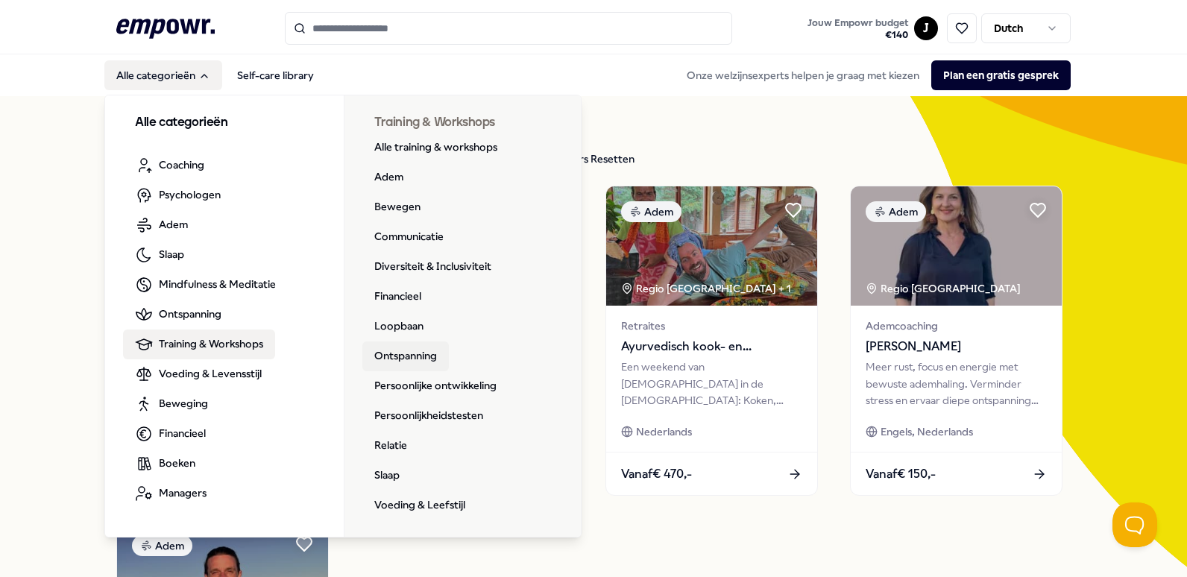
click at [408, 353] on link "Ontspanning" at bounding box center [405, 356] width 86 height 30
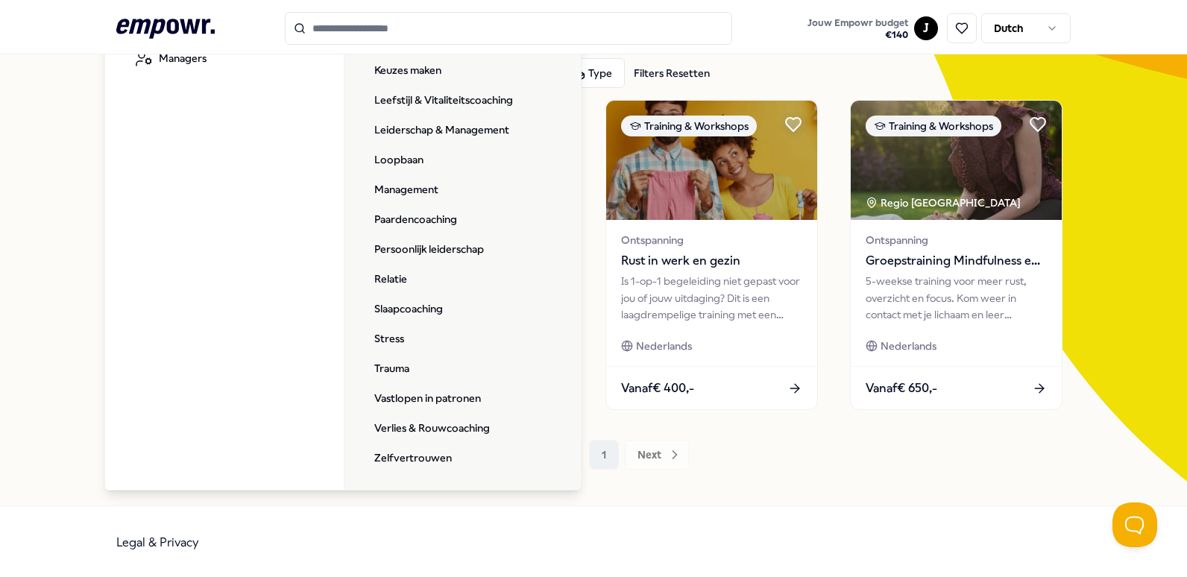
scroll to position [88, 0]
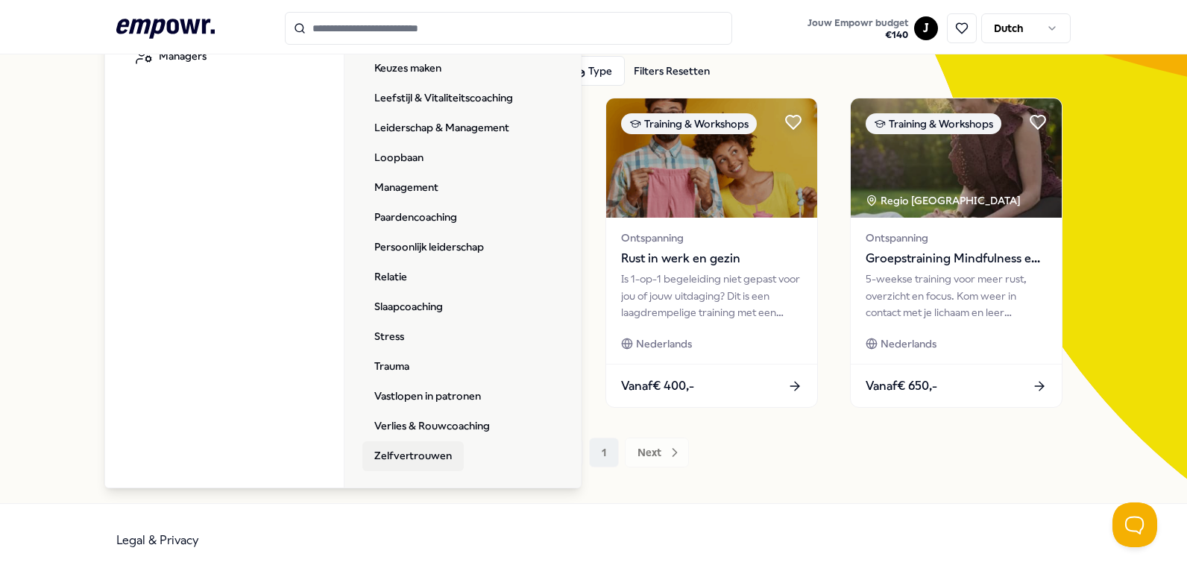
click at [421, 449] on link "Zelfvertrouwen" at bounding box center [412, 456] width 101 height 30
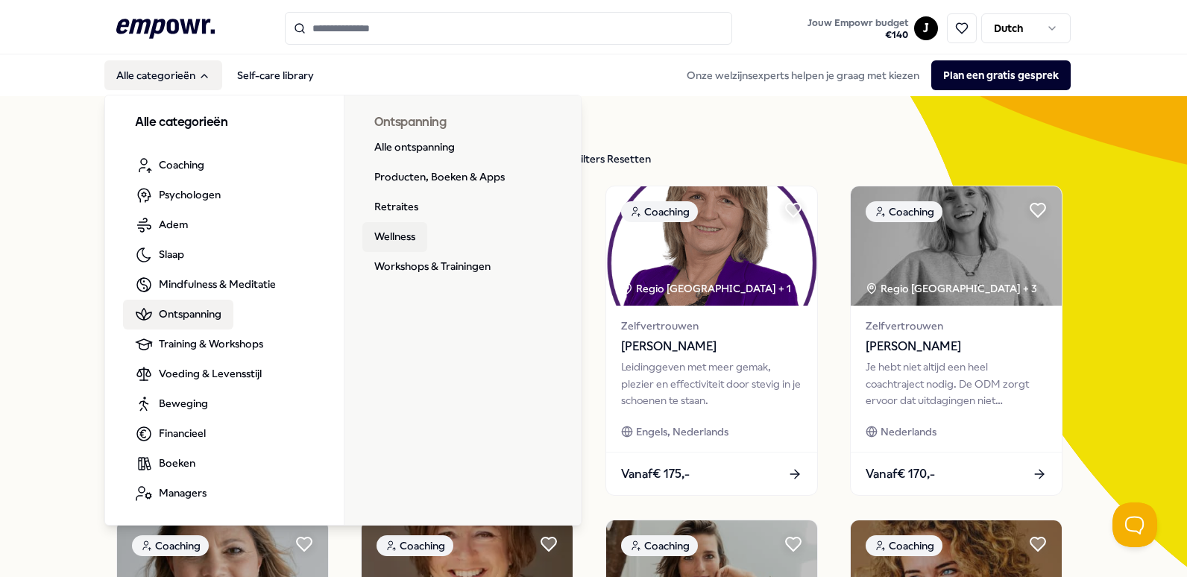
click at [403, 229] on link "Wellness" at bounding box center [394, 237] width 65 height 30
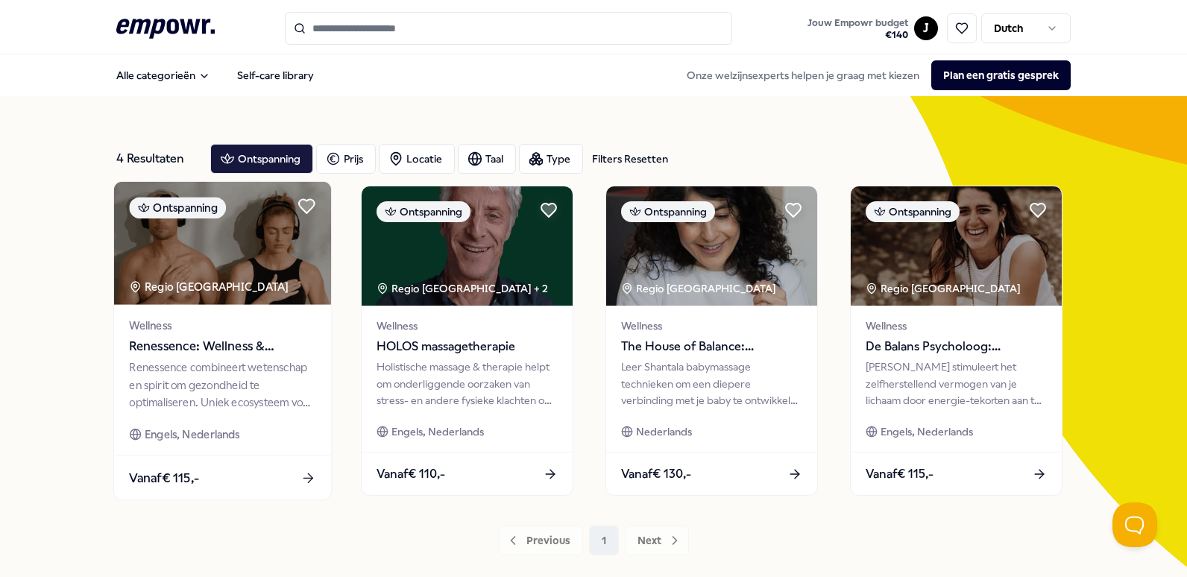
click at [250, 255] on img at bounding box center [222, 243] width 217 height 123
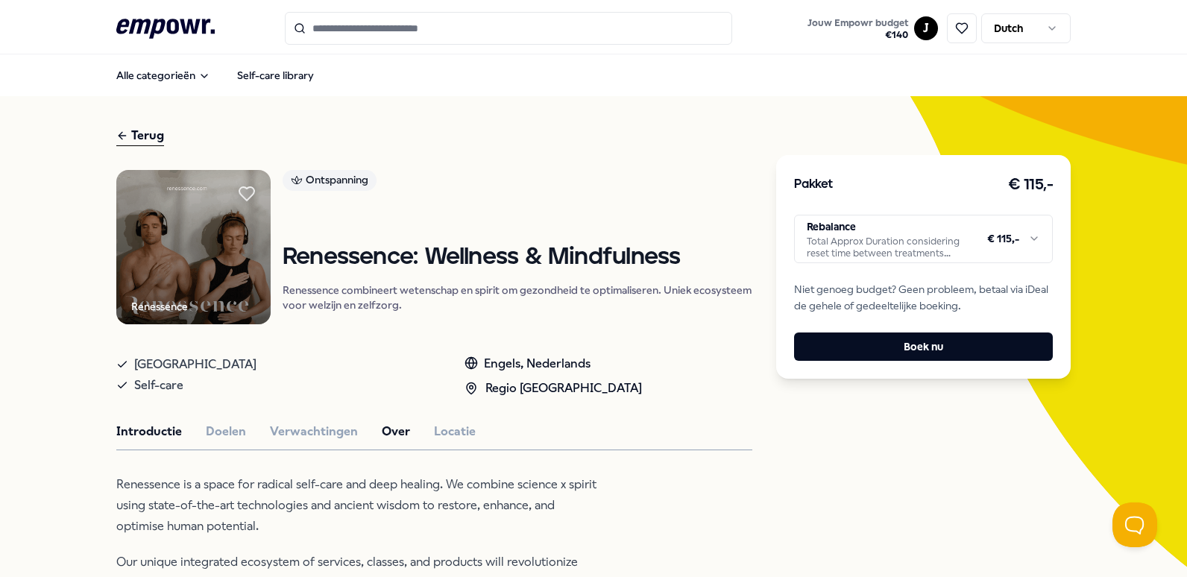
click at [382, 432] on button "Over" at bounding box center [396, 431] width 28 height 19
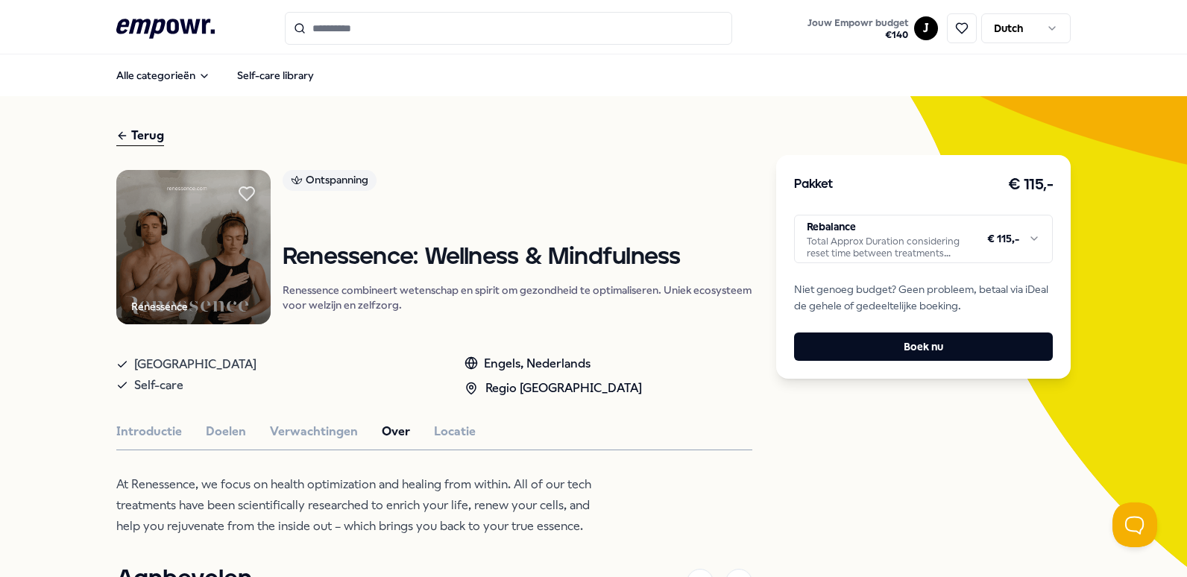
click at [1021, 234] on html ".empowr-logo_svg__cls-1{fill:#03032f} Jouw Empowr budget € 140 J Dutch Alle cat…" at bounding box center [593, 288] width 1187 height 577
click at [142, 429] on button "Introductie" at bounding box center [149, 431] width 66 height 19
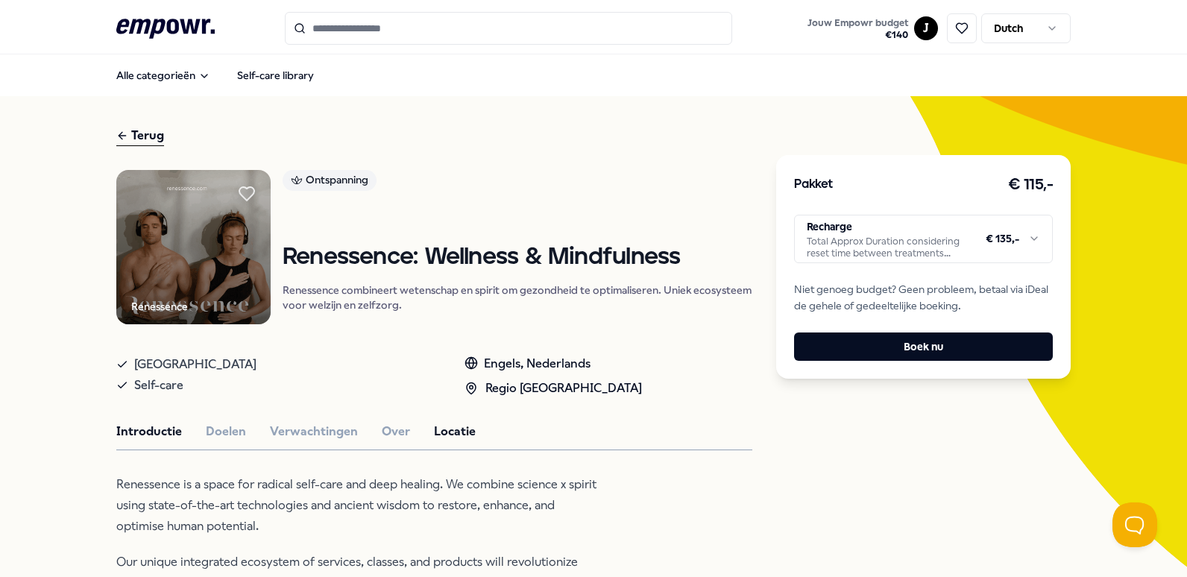
click at [438, 427] on button "Locatie" at bounding box center [455, 431] width 42 height 19
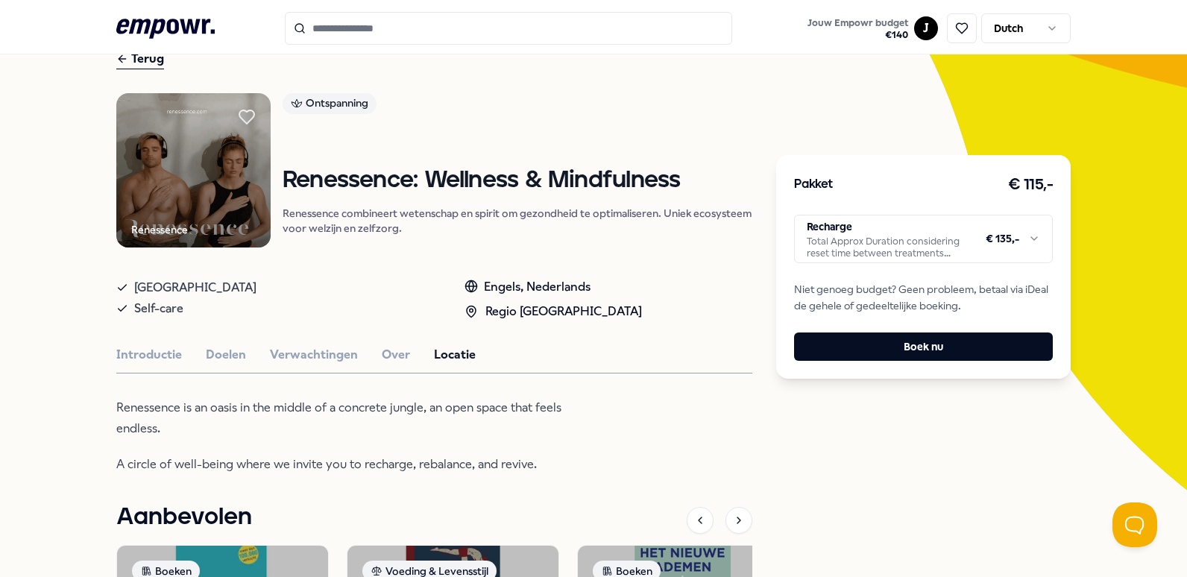
scroll to position [149, 0]
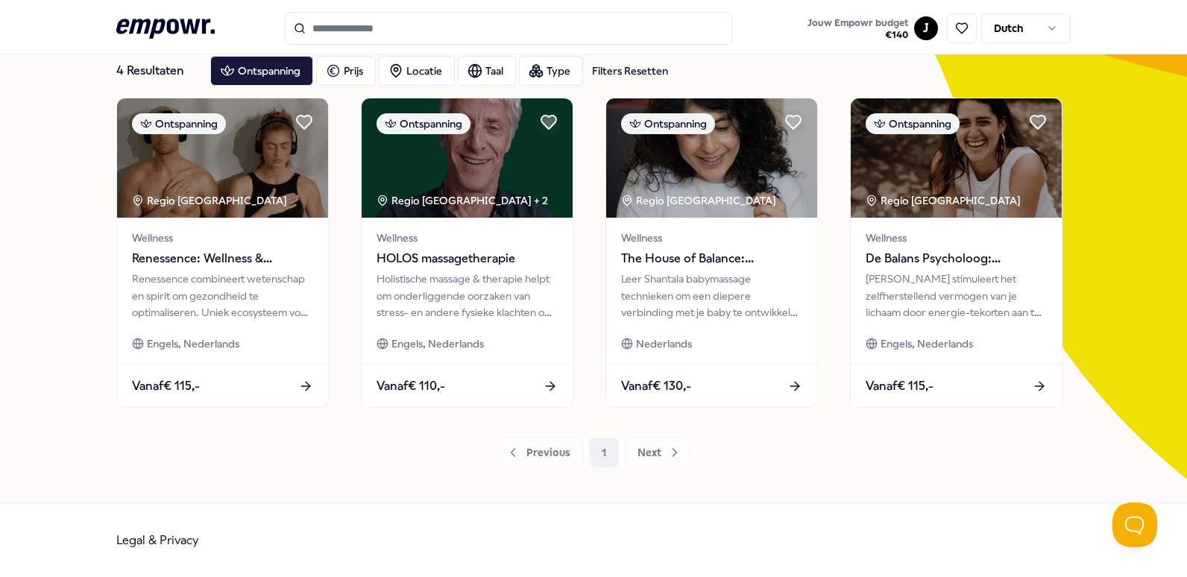
scroll to position [88, 0]
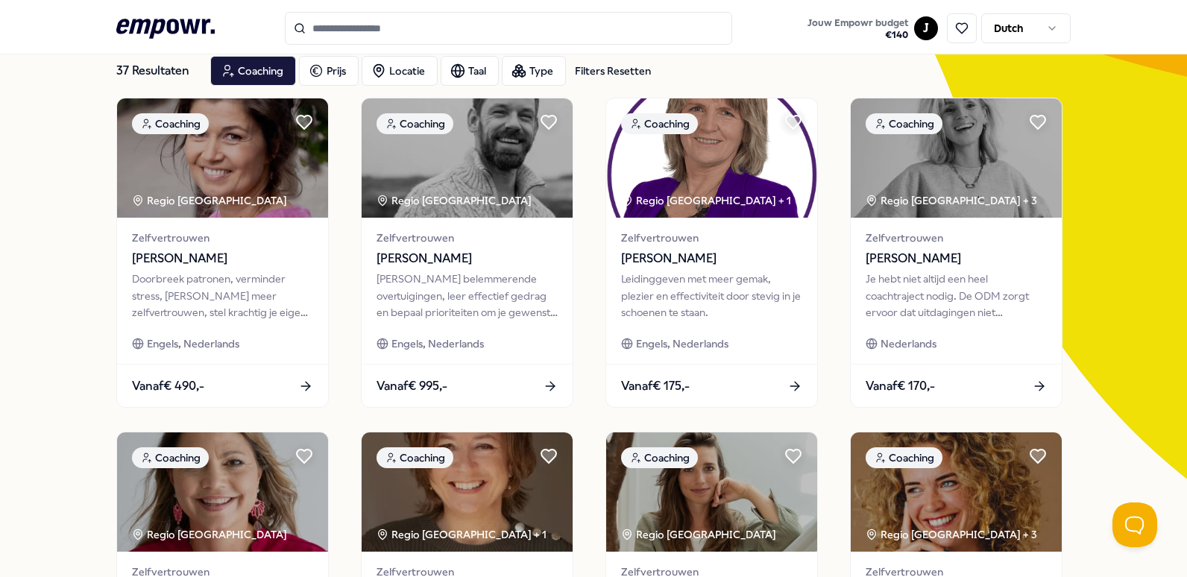
scroll to position [149, 0]
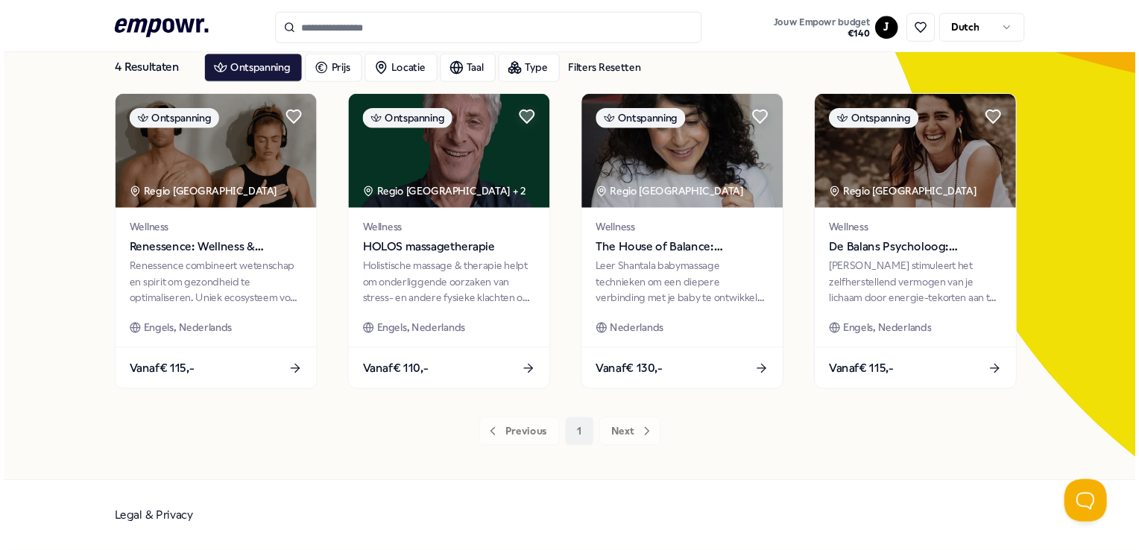
scroll to position [88, 0]
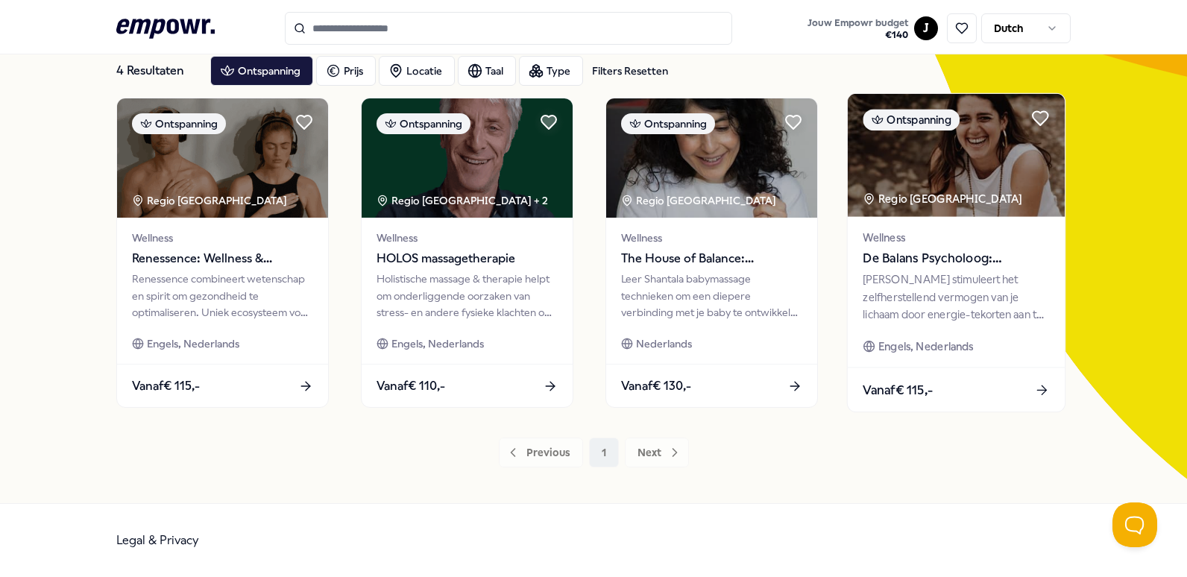
click at [941, 284] on div "[PERSON_NAME] stimuleert het zelfherstellend vermogen van je lichaam door energ…" at bounding box center [956, 296] width 186 height 51
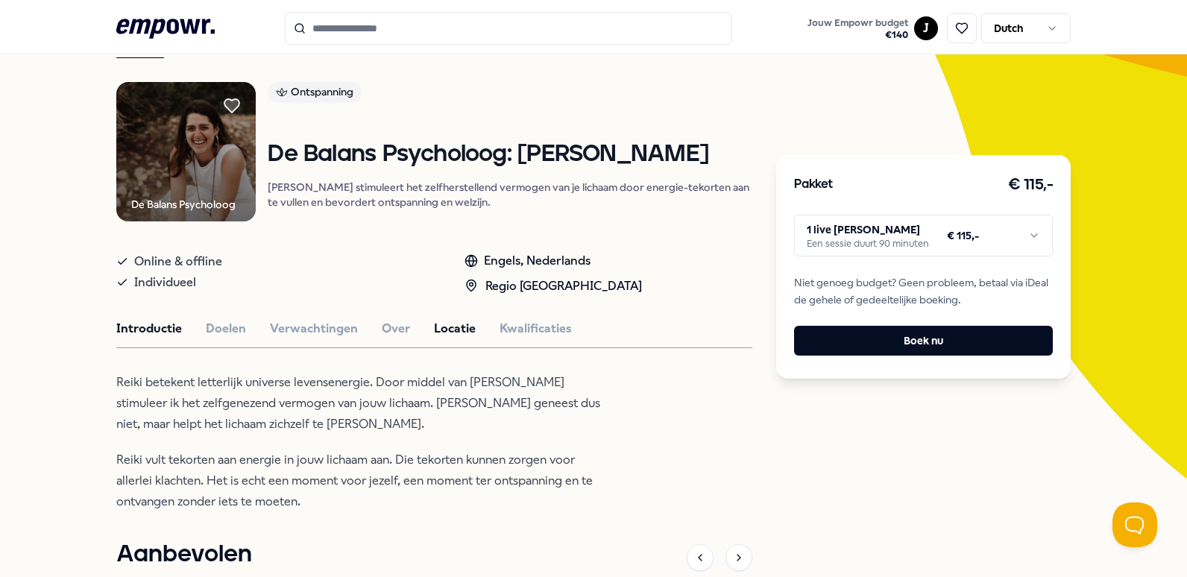
click at [447, 327] on button "Locatie" at bounding box center [455, 328] width 42 height 19
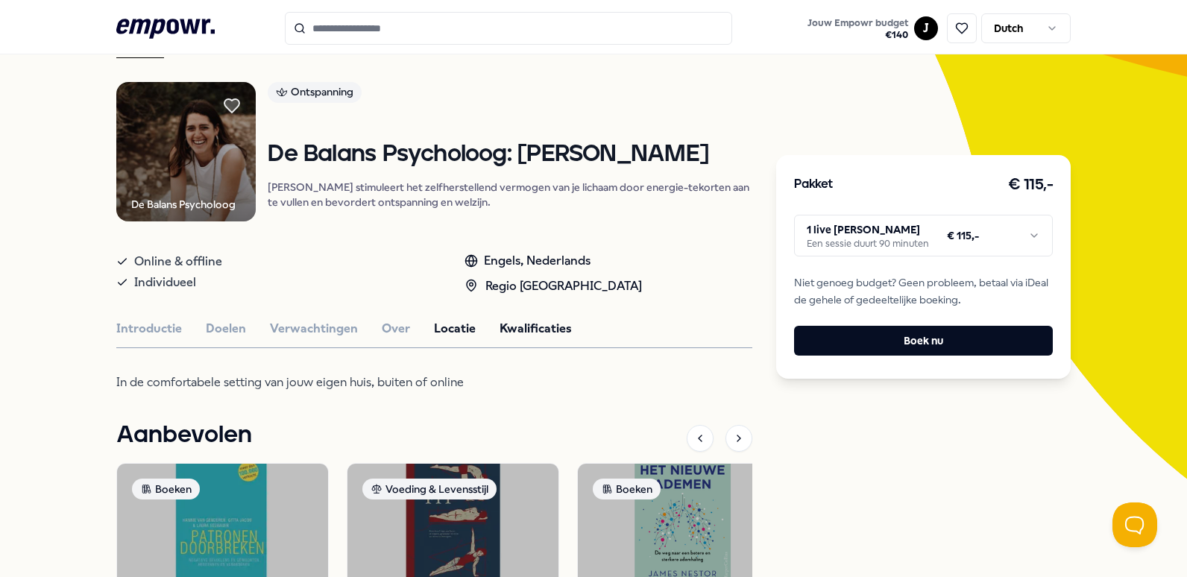
click at [532, 331] on button "Kwalificaties" at bounding box center [536, 328] width 72 height 19
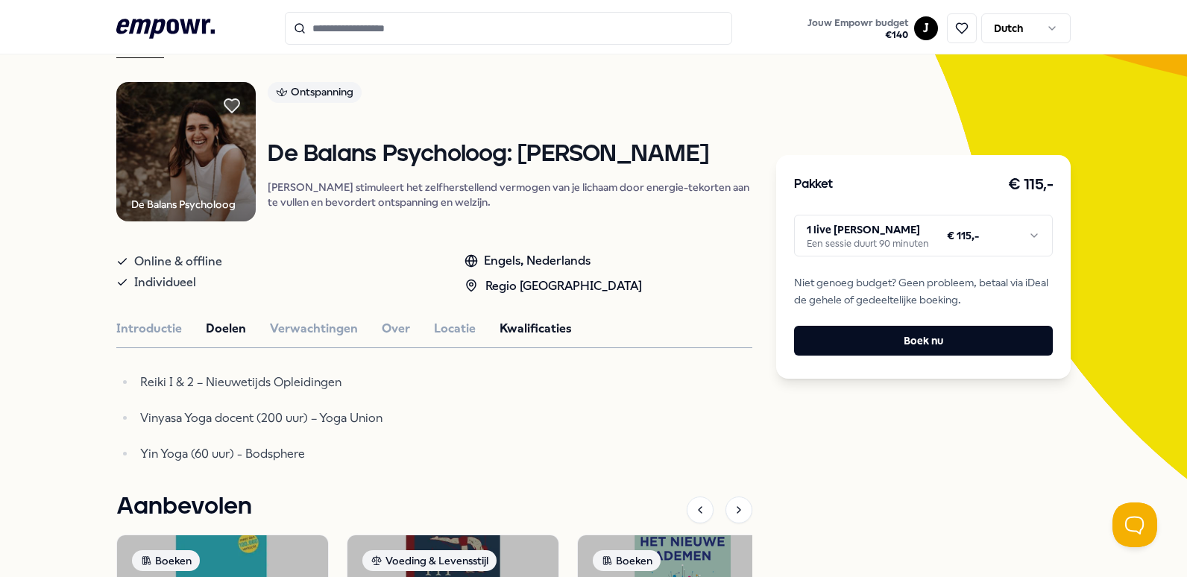
click at [212, 333] on button "Doelen" at bounding box center [226, 328] width 40 height 19
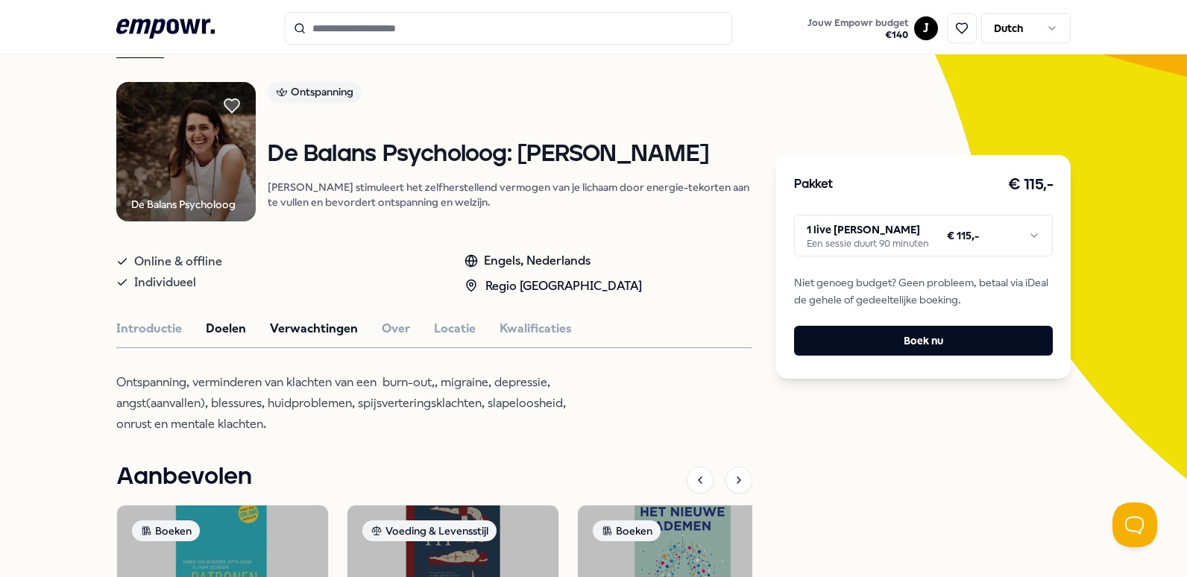
click at [321, 329] on button "Verwachtingen" at bounding box center [314, 328] width 88 height 19
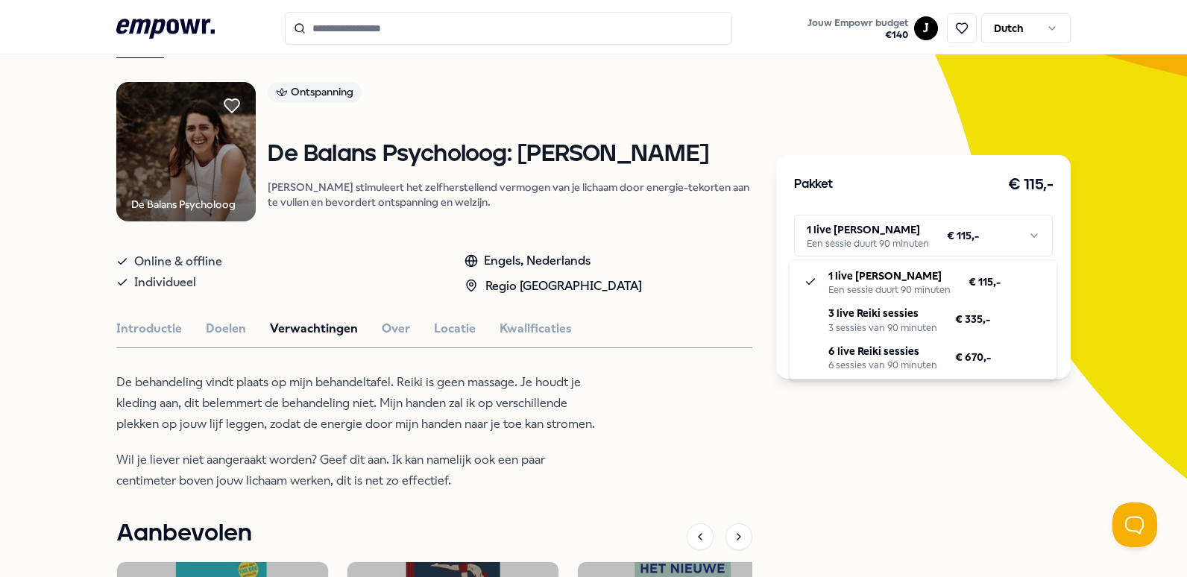
click at [1012, 242] on html ".empowr-logo_svg__cls-1{fill:#03032f} Jouw Empowr budget € 140 J Dutch Alle cat…" at bounding box center [593, 288] width 1187 height 577
